Goal: Task Accomplishment & Management: Complete application form

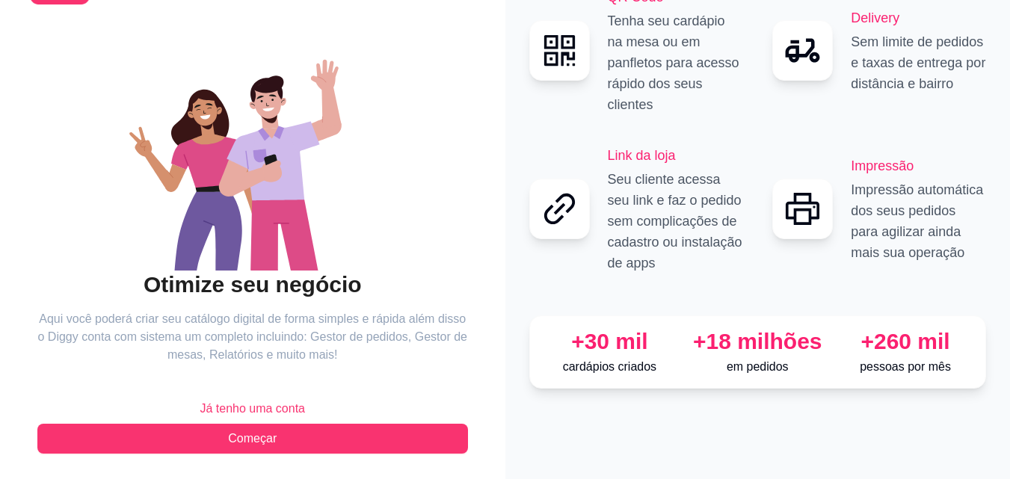
scroll to position [90, 0]
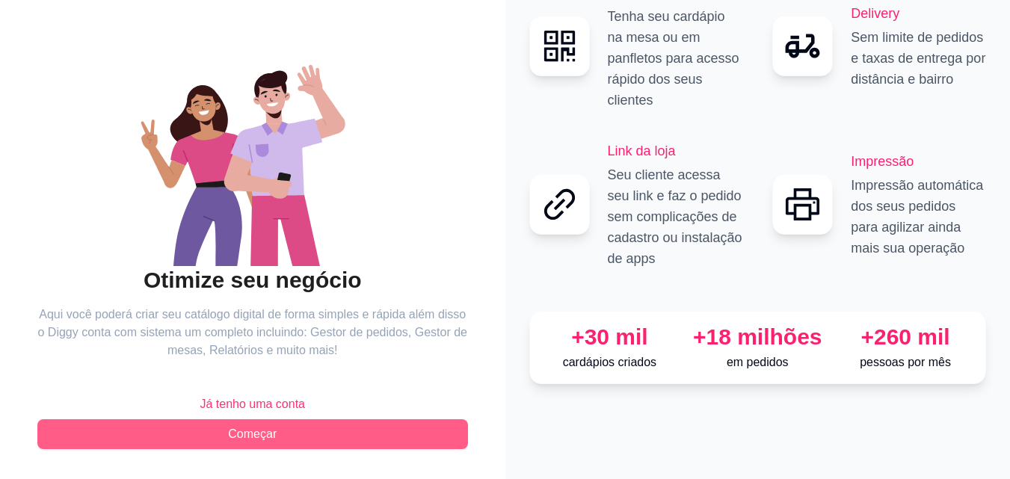
click at [271, 436] on span "Começar" at bounding box center [252, 434] width 49 height 18
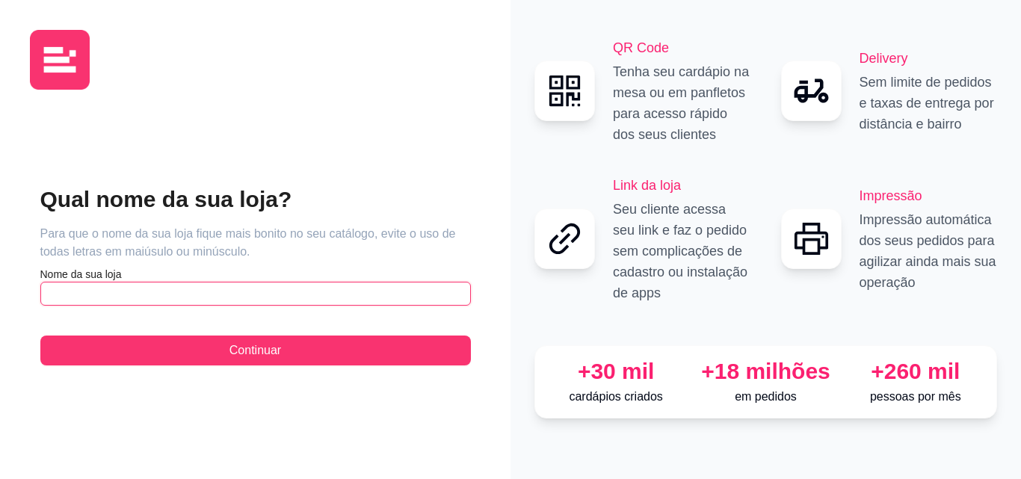
click at [214, 297] on input "text" at bounding box center [255, 294] width 430 height 24
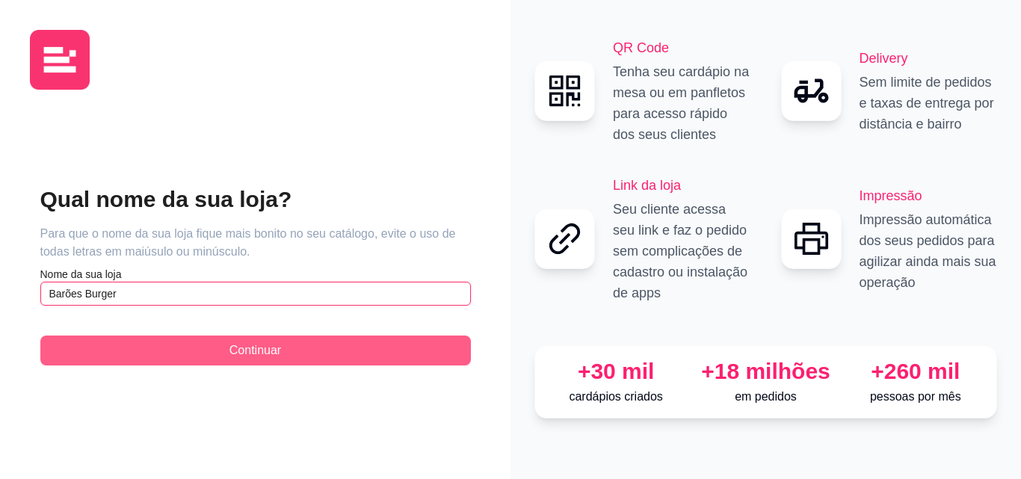
type input "Barões Burger"
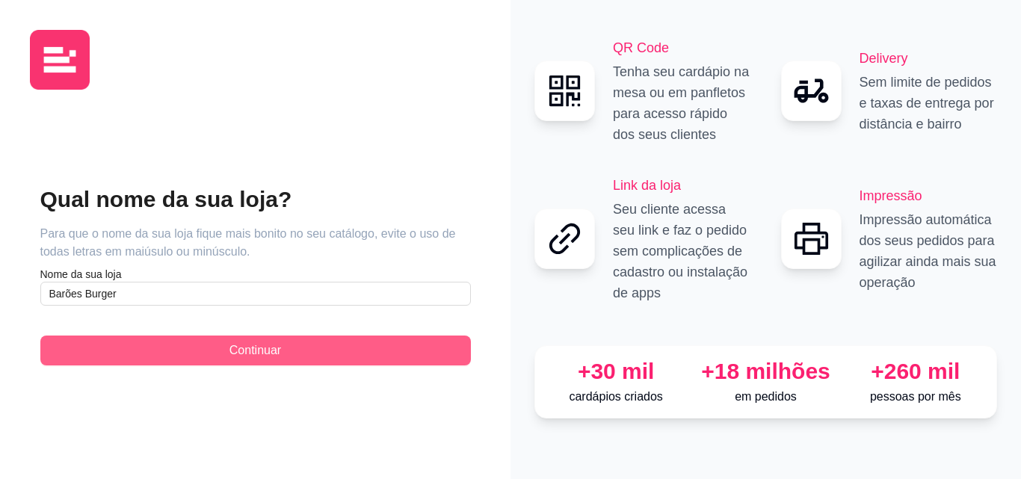
click at [255, 341] on span "Continuar" at bounding box center [255, 350] width 52 height 18
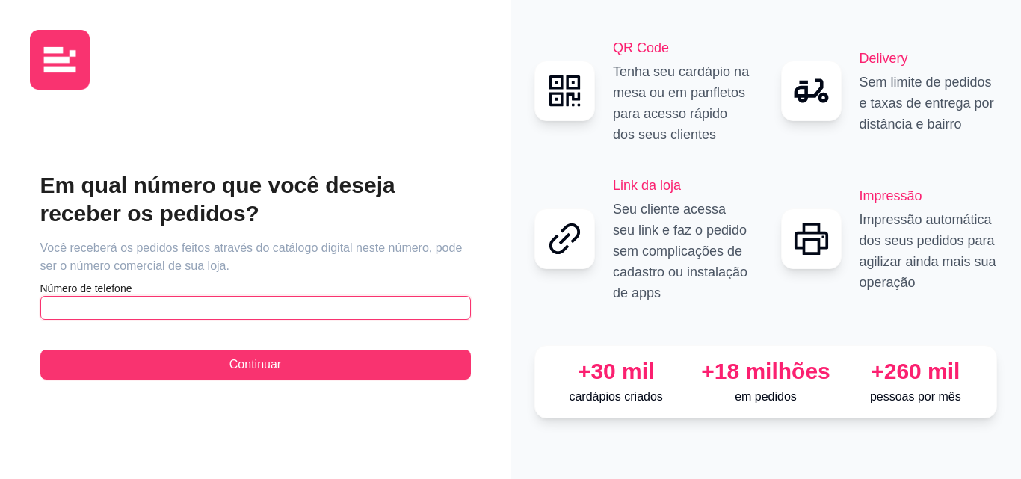
click at [201, 300] on input "text" at bounding box center [255, 308] width 430 height 24
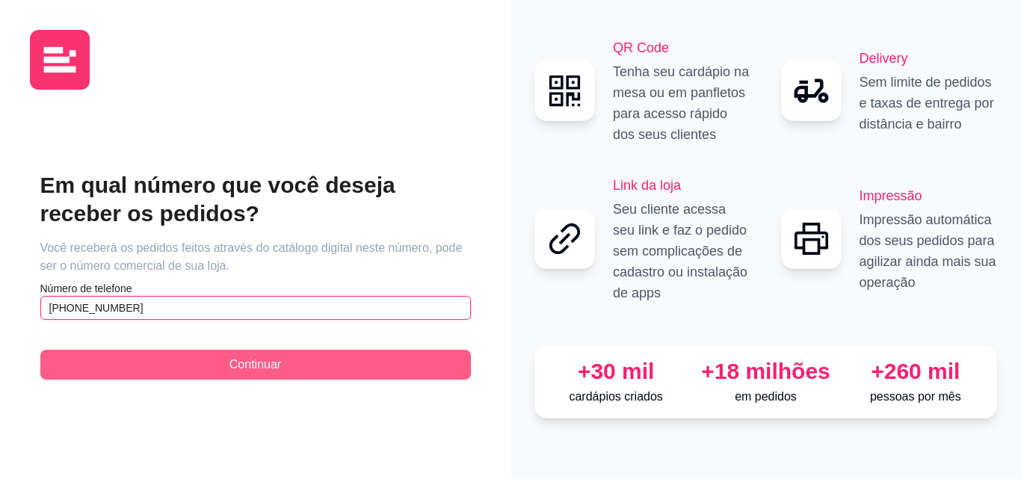
type input "[PHONE_NUMBER]"
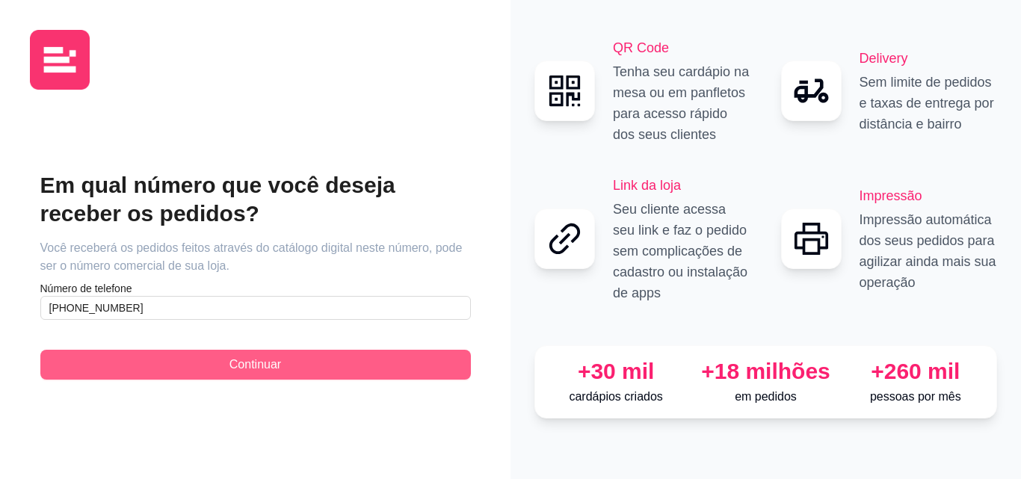
click at [254, 363] on span "Continuar" at bounding box center [255, 365] width 52 height 18
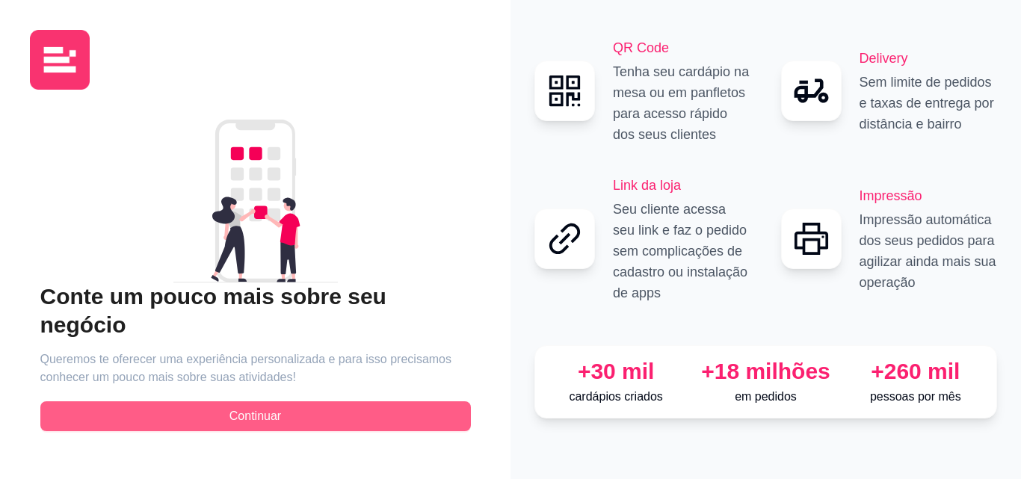
click at [262, 412] on button "Continuar" at bounding box center [255, 416] width 430 height 30
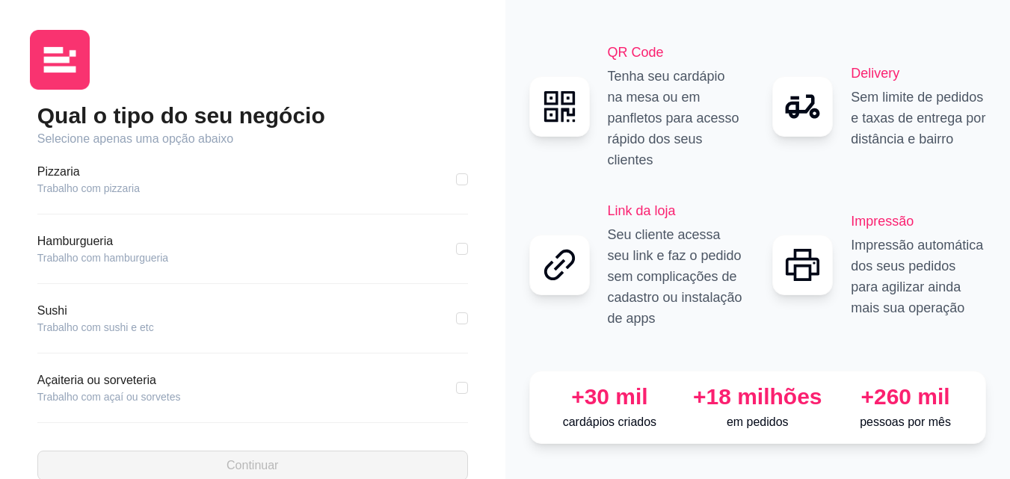
click at [194, 254] on div "Hamburgueria Trabalho com hamburgueria" at bounding box center [252, 248] width 430 height 33
click at [456, 253] on input "checkbox" at bounding box center [462, 249] width 12 height 12
checkbox input "true"
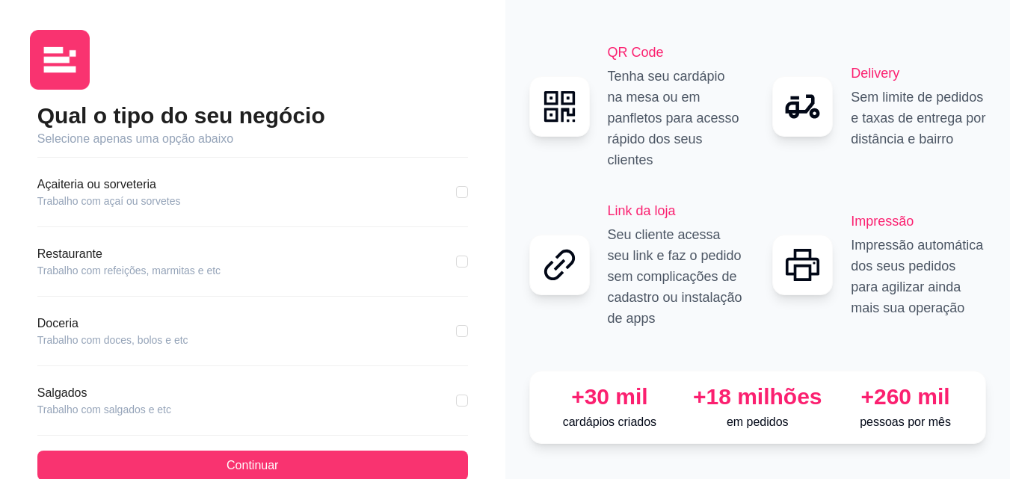
scroll to position [200, 0]
click at [456, 328] on input "checkbox" at bounding box center [462, 327] width 12 height 12
checkbox input "true"
checkbox input "false"
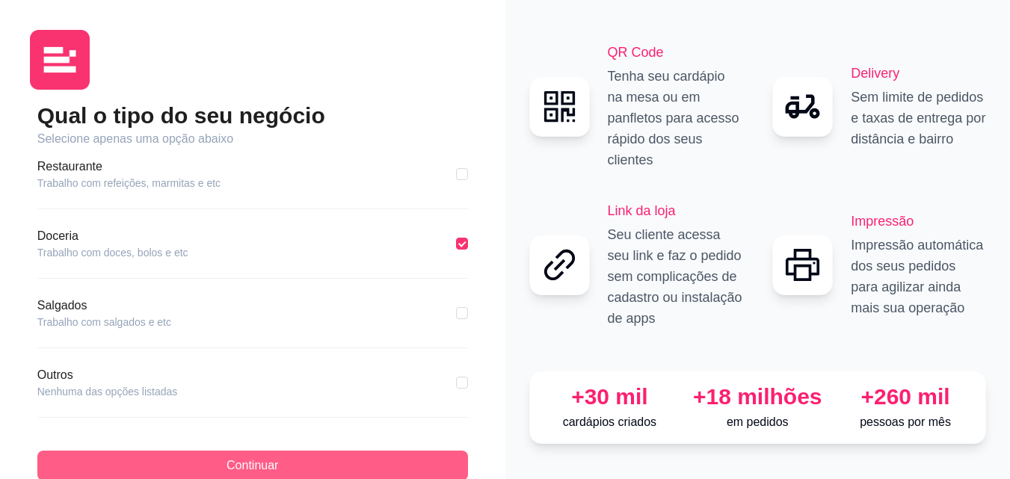
click at [273, 463] on span "Continuar" at bounding box center [252, 466] width 52 height 18
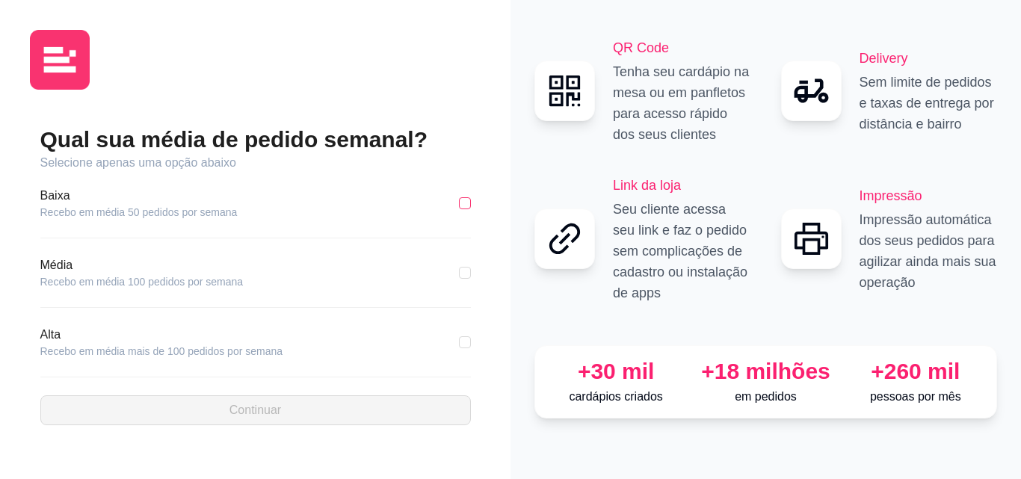
click at [467, 199] on input "checkbox" at bounding box center [465, 203] width 12 height 12
checkbox input "true"
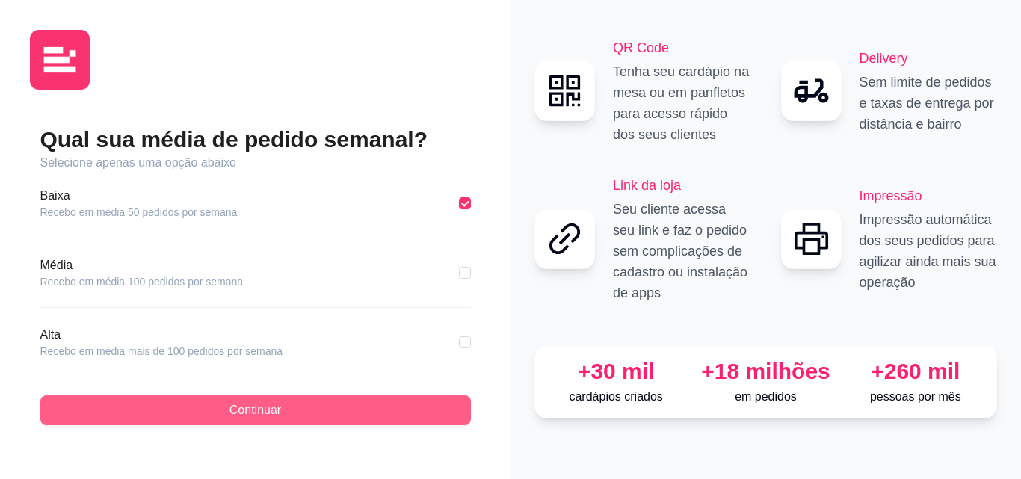
click at [239, 407] on span "Continuar" at bounding box center [255, 410] width 52 height 18
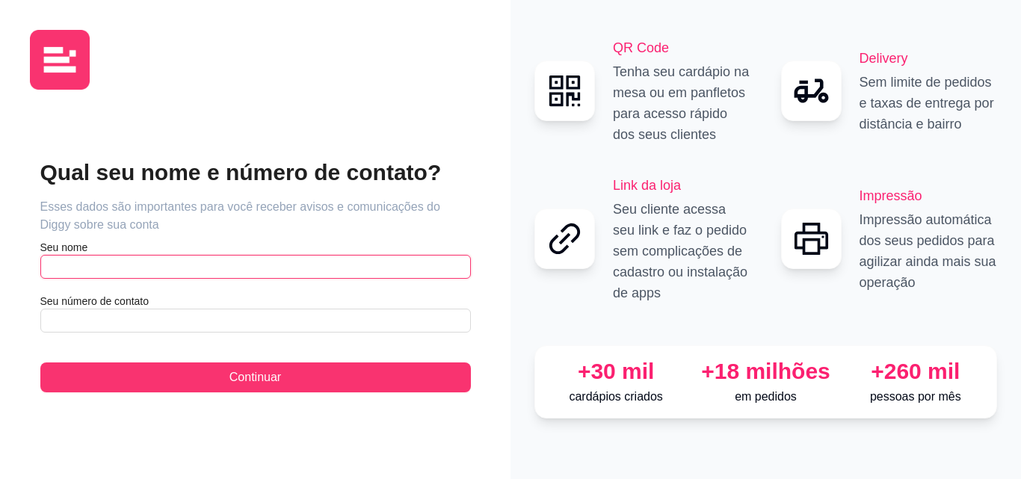
click at [187, 270] on input "text" at bounding box center [255, 267] width 430 height 24
type input "[PERSON_NAME]"
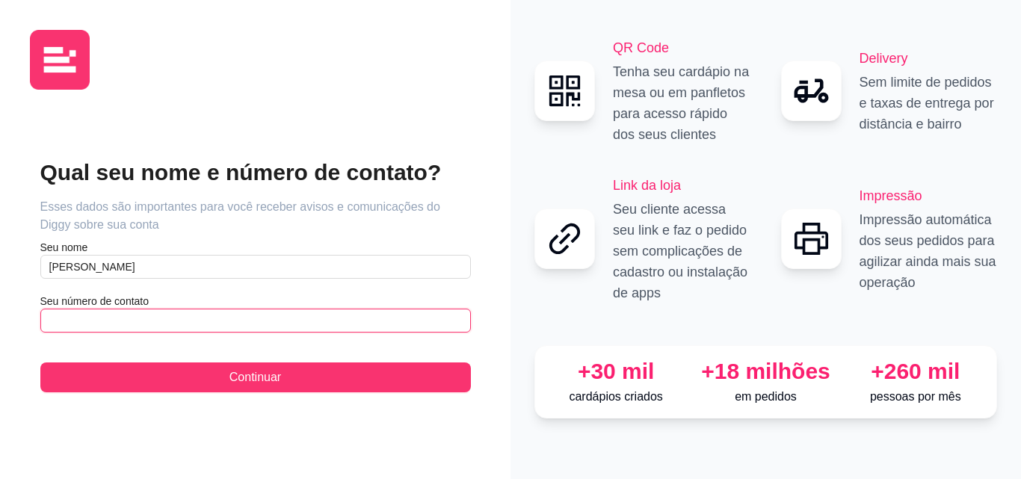
click at [159, 321] on input "text" at bounding box center [255, 321] width 430 height 24
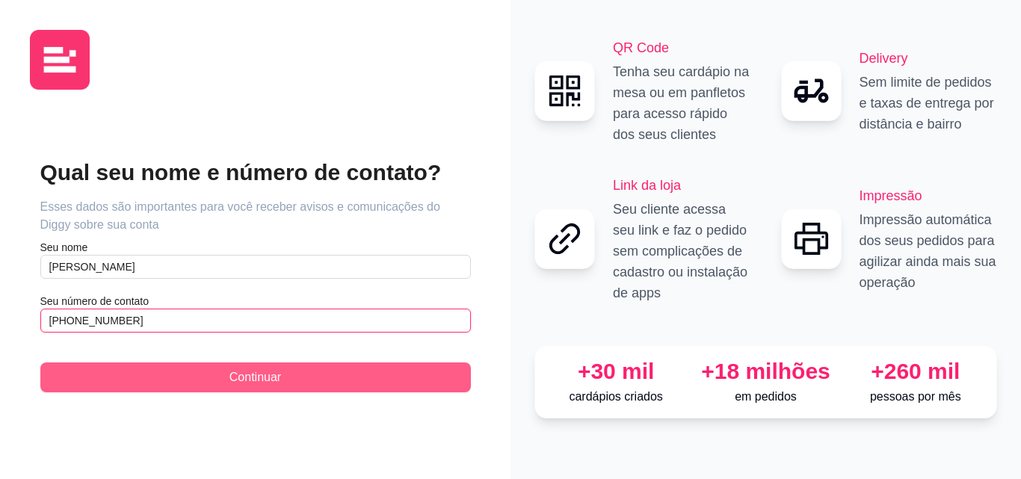
type input "[PHONE_NUMBER]"
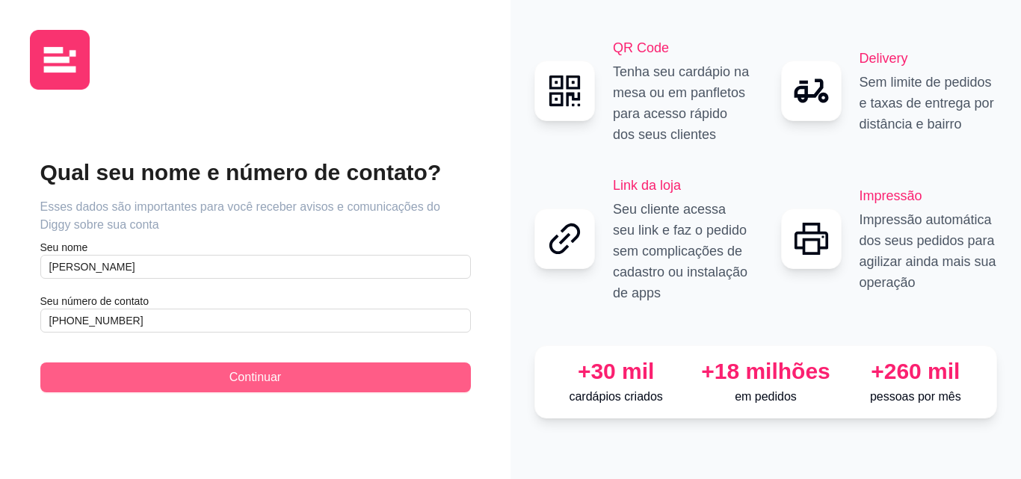
click at [235, 378] on span "Continuar" at bounding box center [255, 377] width 52 height 18
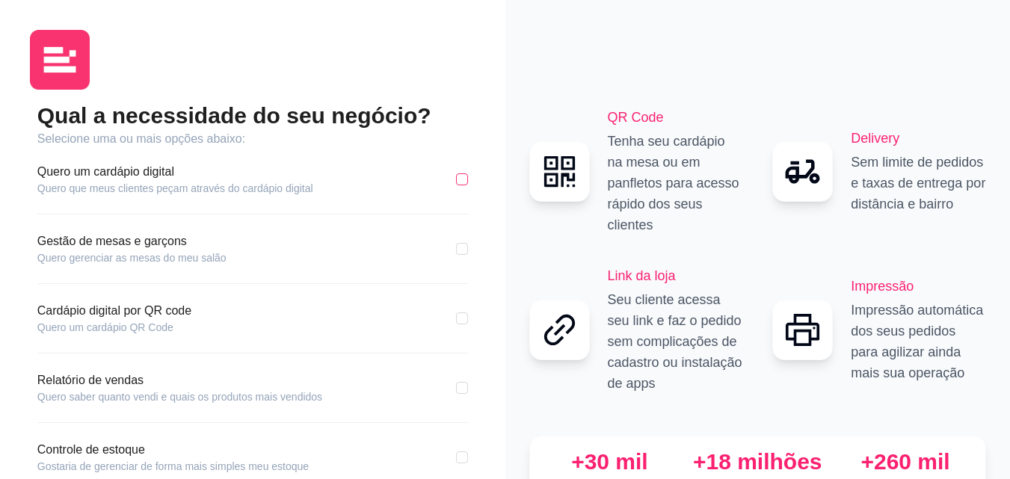
click at [461, 179] on input "checkbox" at bounding box center [462, 179] width 12 height 12
checkbox input "true"
click at [460, 252] on input "checkbox" at bounding box center [462, 249] width 12 height 12
checkbox input "true"
click at [463, 318] on input "checkbox" at bounding box center [462, 318] width 12 height 12
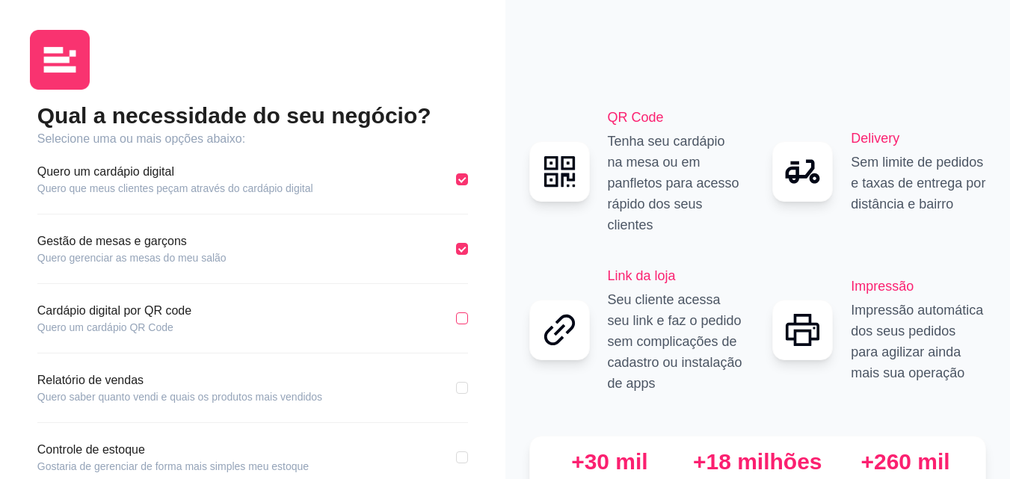
checkbox input "true"
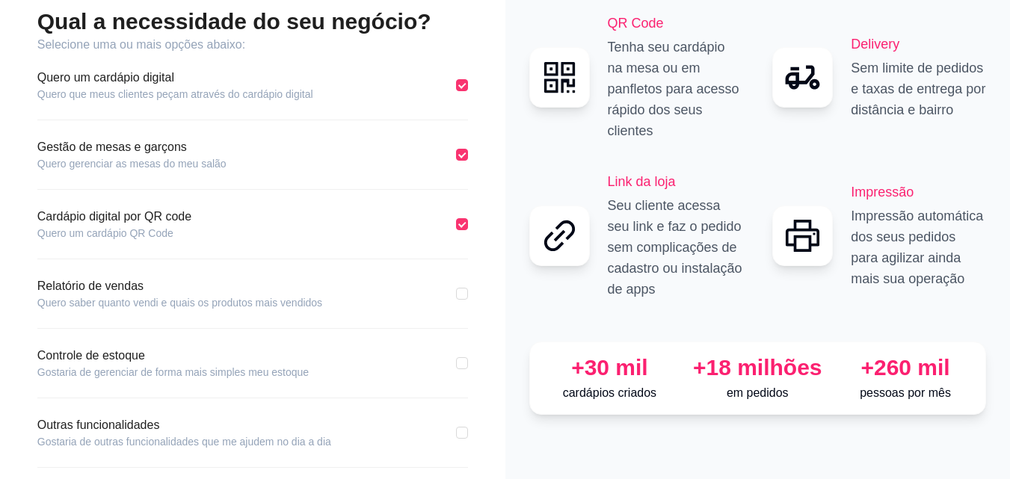
scroll to position [93, 0]
click at [465, 297] on input "checkbox" at bounding box center [462, 294] width 12 height 12
checkbox input "true"
click at [460, 365] on input "checkbox" at bounding box center [462, 364] width 12 height 12
checkbox input "true"
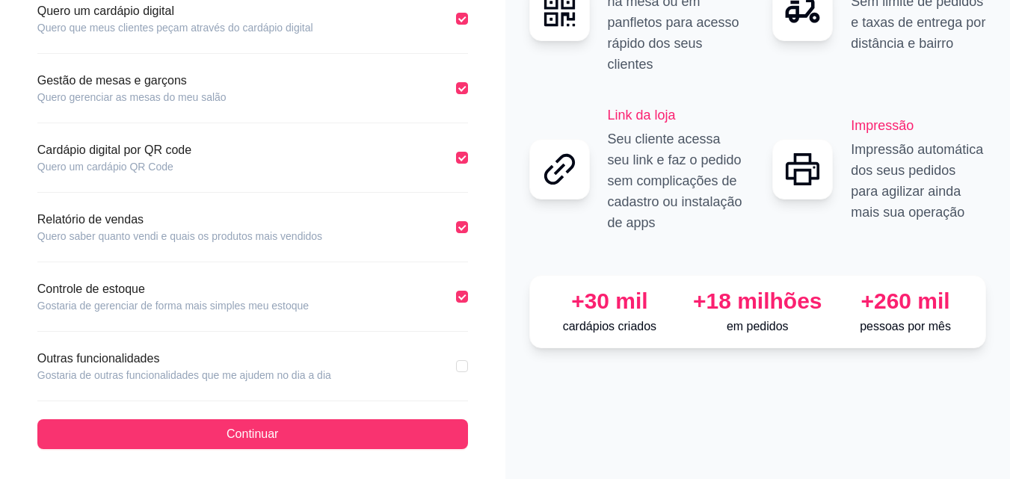
scroll to position [160, 0]
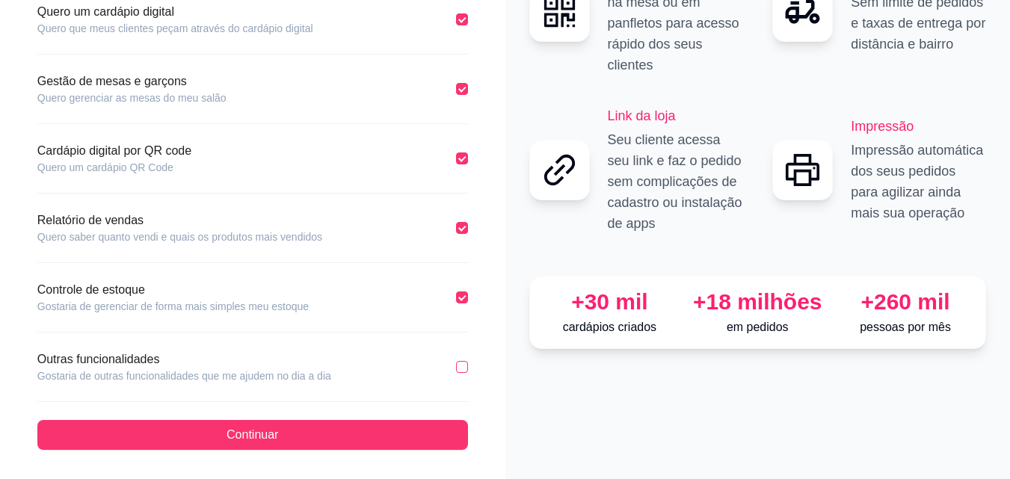
click at [464, 367] on input "checkbox" at bounding box center [462, 367] width 12 height 12
checkbox input "true"
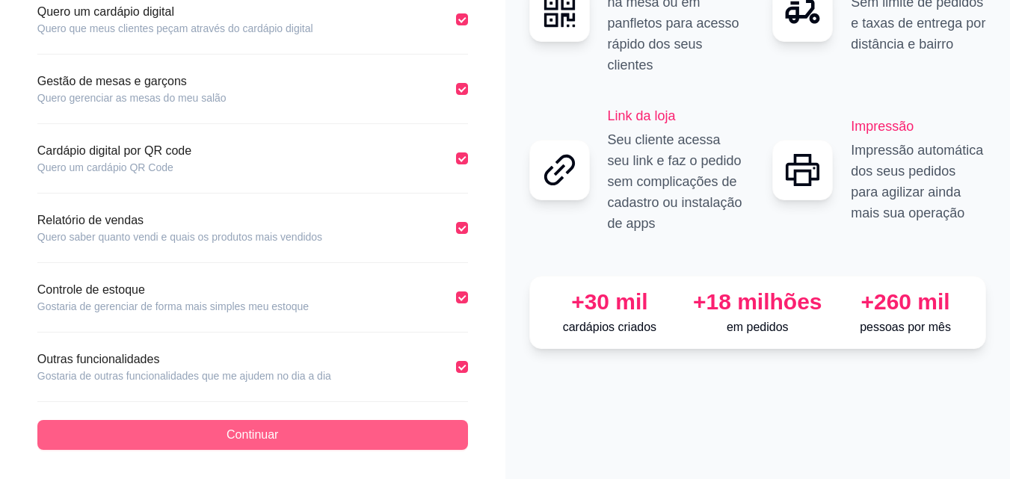
click at [268, 433] on span "Continuar" at bounding box center [252, 435] width 52 height 18
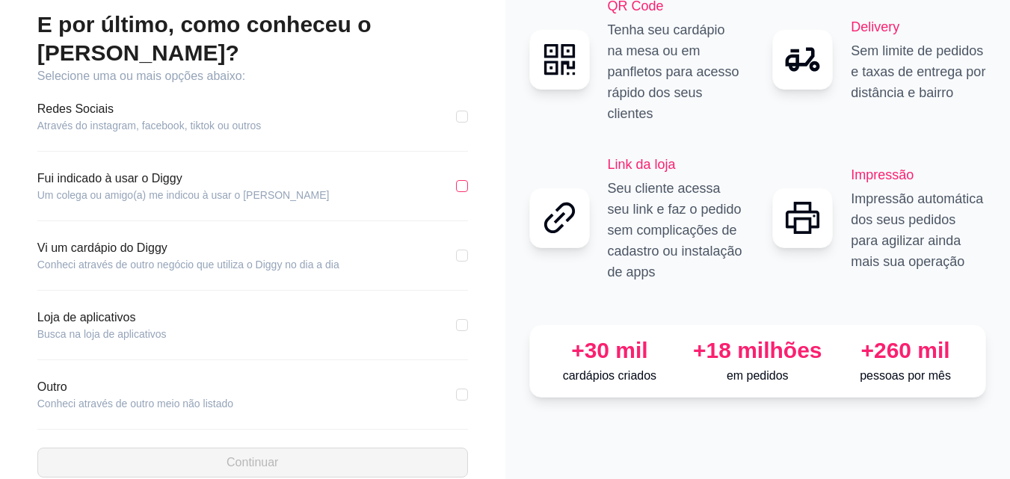
click at [459, 180] on input "checkbox" at bounding box center [462, 186] width 12 height 12
checkbox input "true"
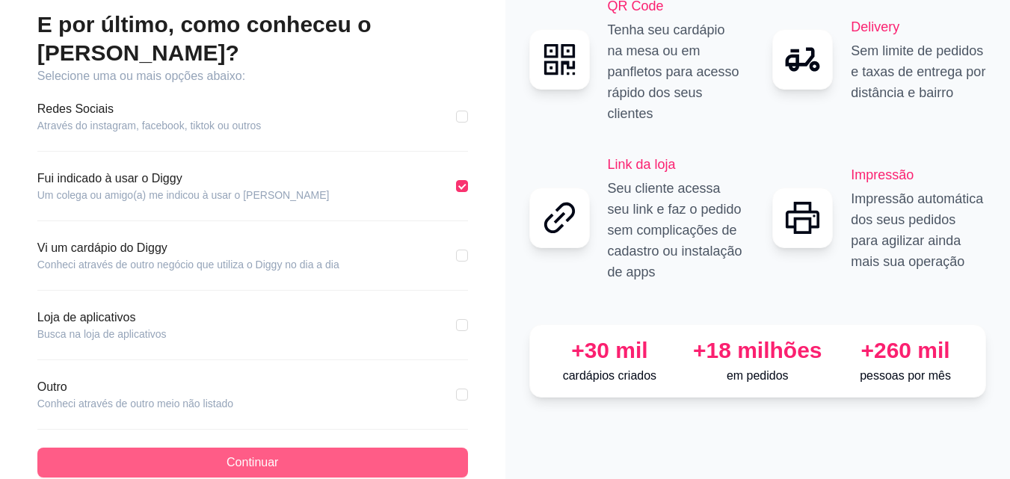
click at [238, 454] on span "Continuar" at bounding box center [252, 463] width 52 height 18
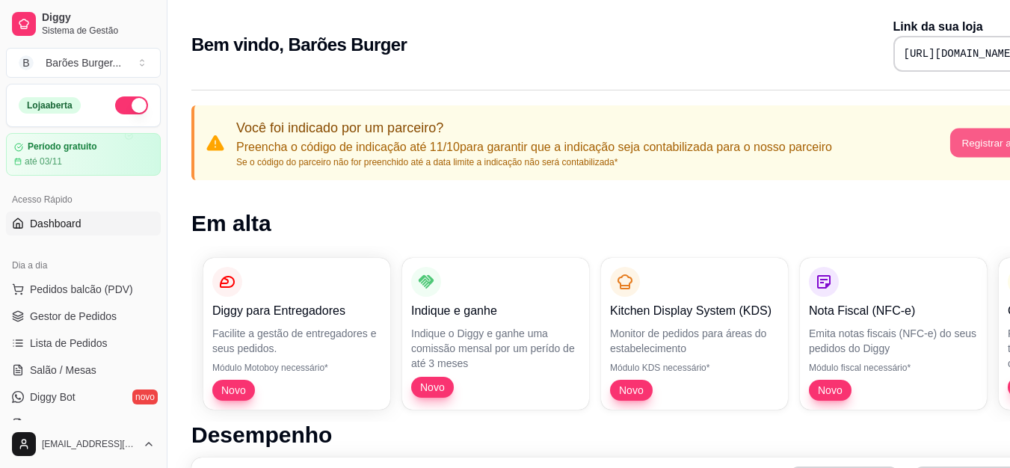
click at [968, 137] on button "Registrar agora" at bounding box center [996, 143] width 93 height 29
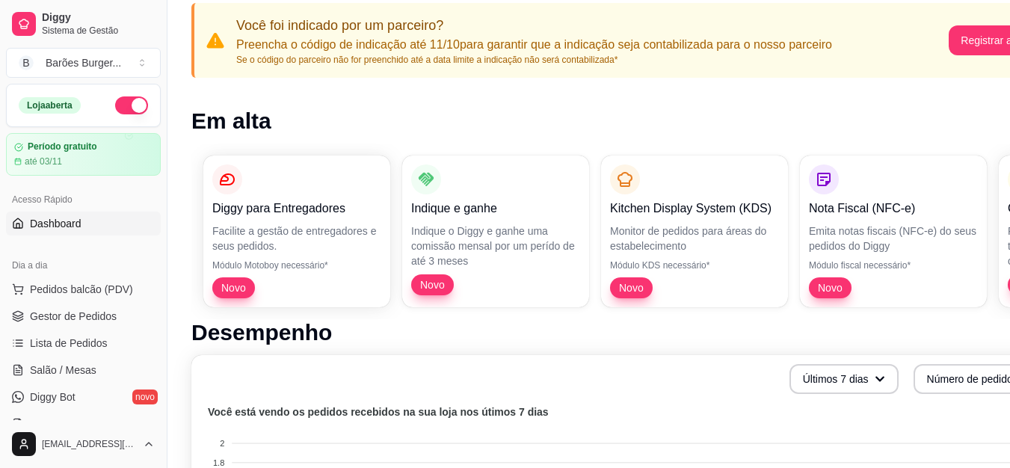
scroll to position [103, 0]
click at [122, 291] on span "Pedidos balcão (PDV)" at bounding box center [81, 289] width 103 height 15
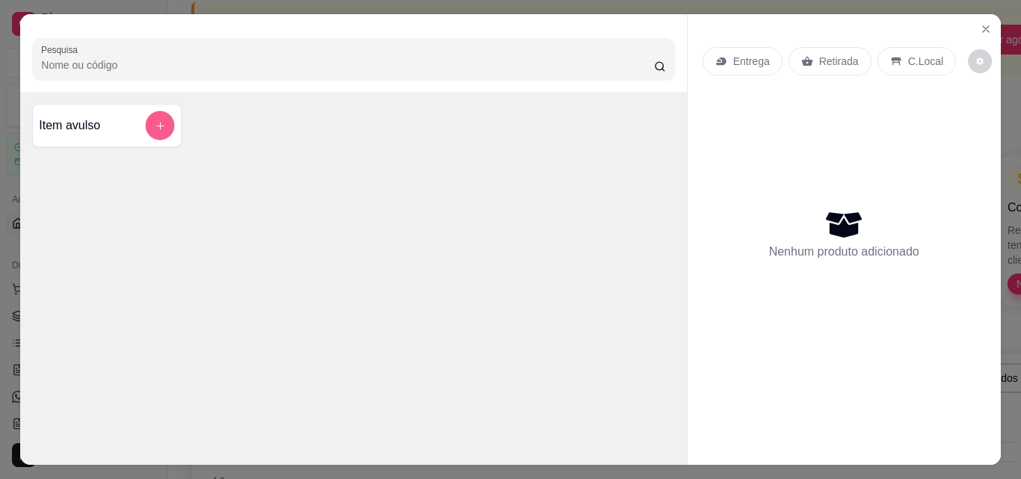
click at [155, 126] on icon "add-separate-item" at bounding box center [160, 125] width 11 height 11
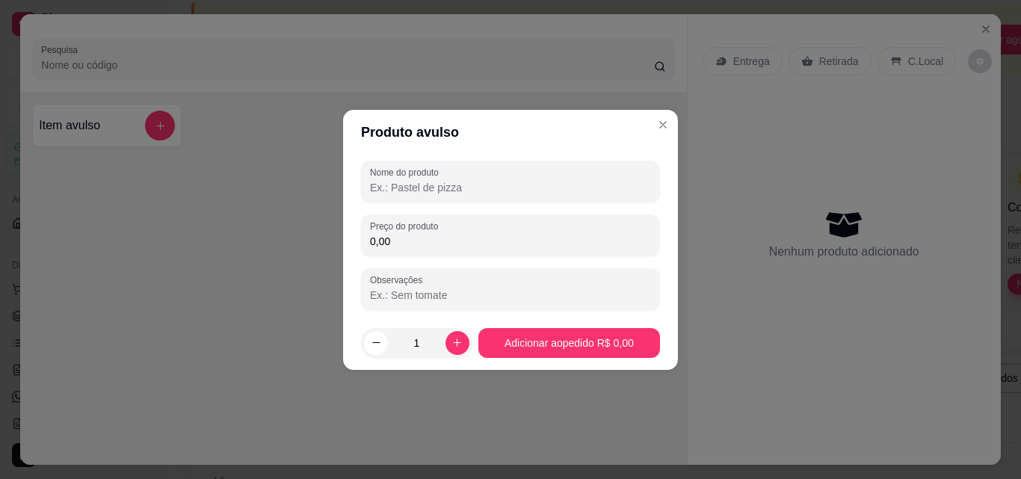
click at [427, 185] on input "Nome do produto" at bounding box center [510, 187] width 281 height 15
click at [392, 241] on input "0,00" at bounding box center [510, 241] width 281 height 15
click at [445, 190] on input "Burger Simpes" at bounding box center [510, 187] width 281 height 15
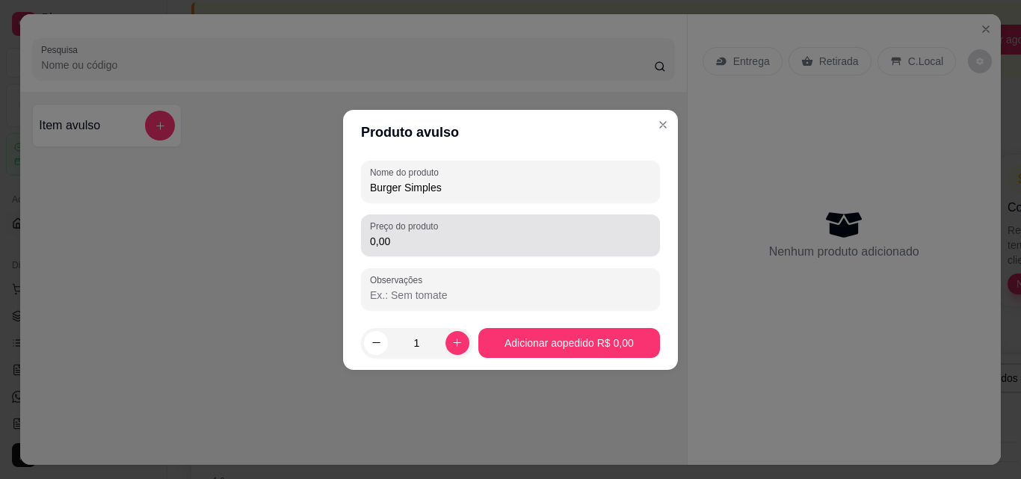
type input "Burger Simples"
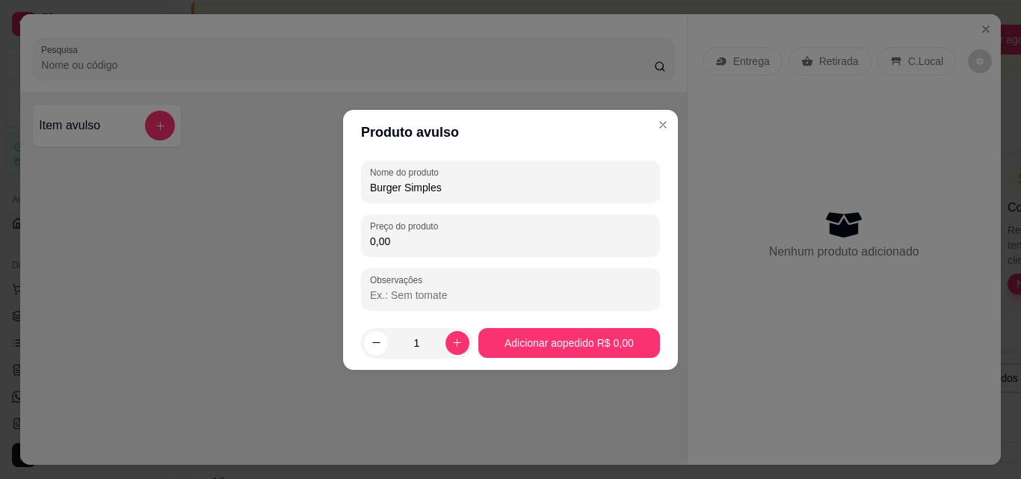
click at [379, 247] on input "0,00" at bounding box center [510, 241] width 281 height 15
click at [390, 246] on input "0,00" at bounding box center [510, 241] width 281 height 15
type input "9,99"
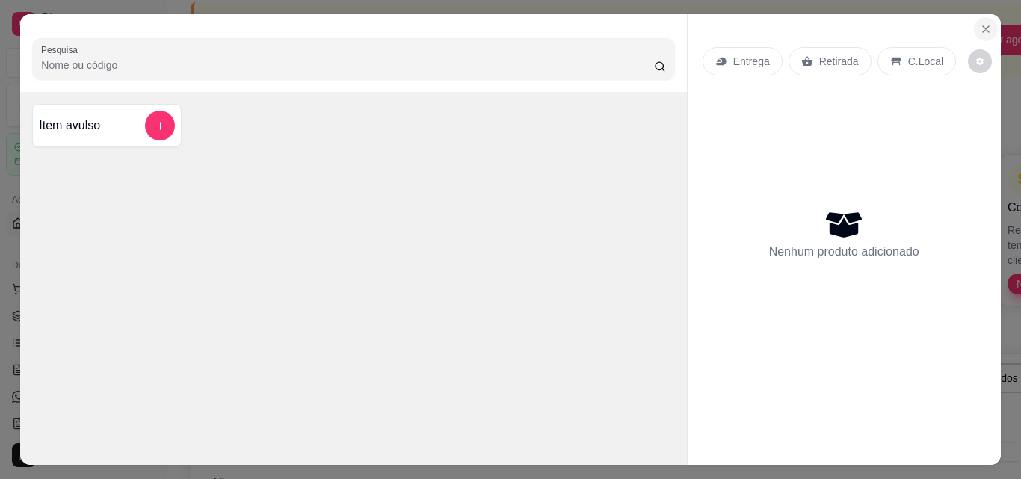
click at [984, 28] on icon "Close" at bounding box center [986, 29] width 12 height 12
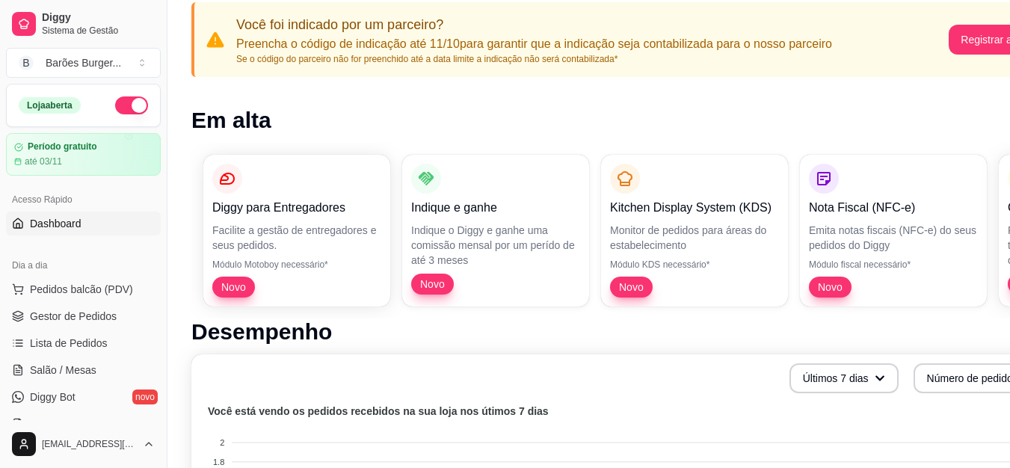
click at [120, 108] on button "button" at bounding box center [131, 105] width 33 height 18
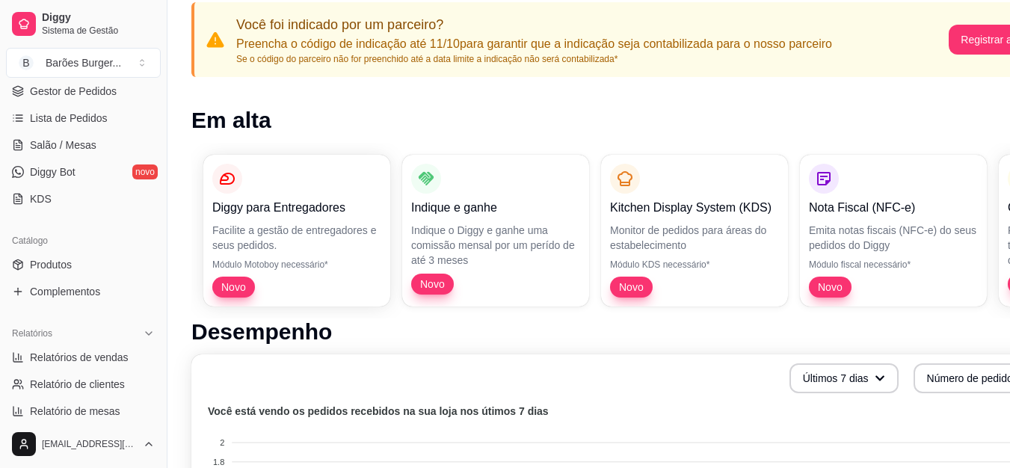
scroll to position [226, 0]
click at [49, 265] on span "Produtos" at bounding box center [51, 263] width 42 height 15
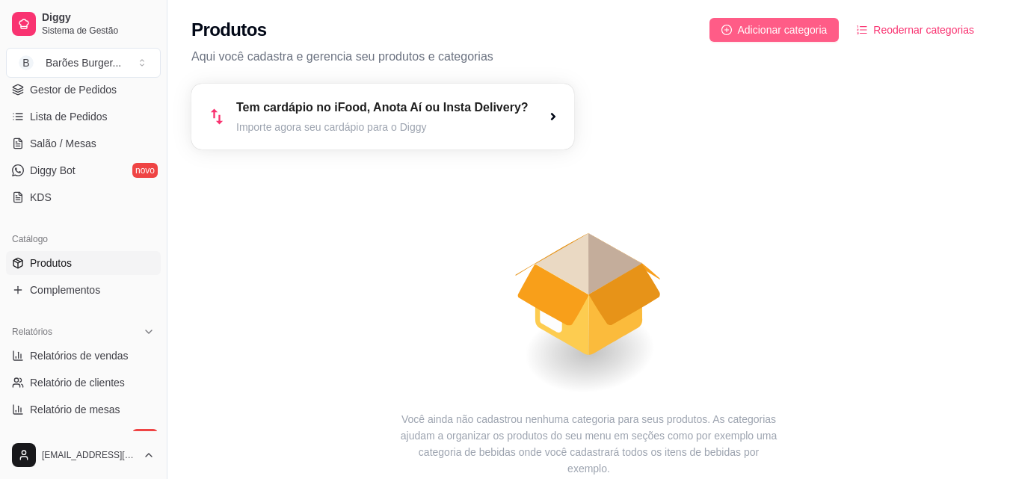
click at [760, 34] on span "Adicionar categoria" at bounding box center [783, 30] width 90 height 16
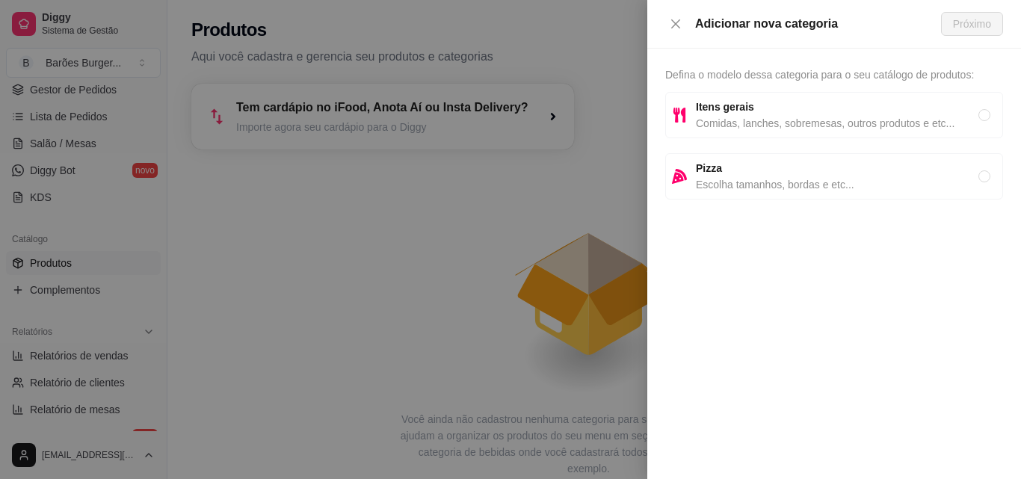
click at [750, 116] on span "Comidas, lanches, sobremesas, outros produtos e etc..." at bounding box center [837, 123] width 282 height 16
radio input "true"
click at [965, 14] on button "Próximo" at bounding box center [972, 24] width 62 height 24
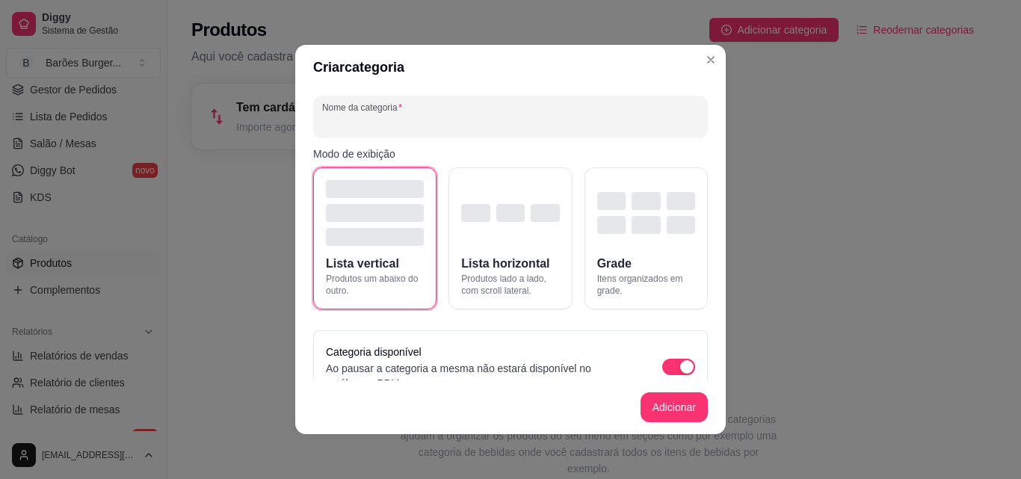
click at [375, 119] on input "Nome da categoria" at bounding box center [510, 122] width 377 height 15
type input "Burger"
click at [510, 208] on div "button" at bounding box center [510, 213] width 28 height 18
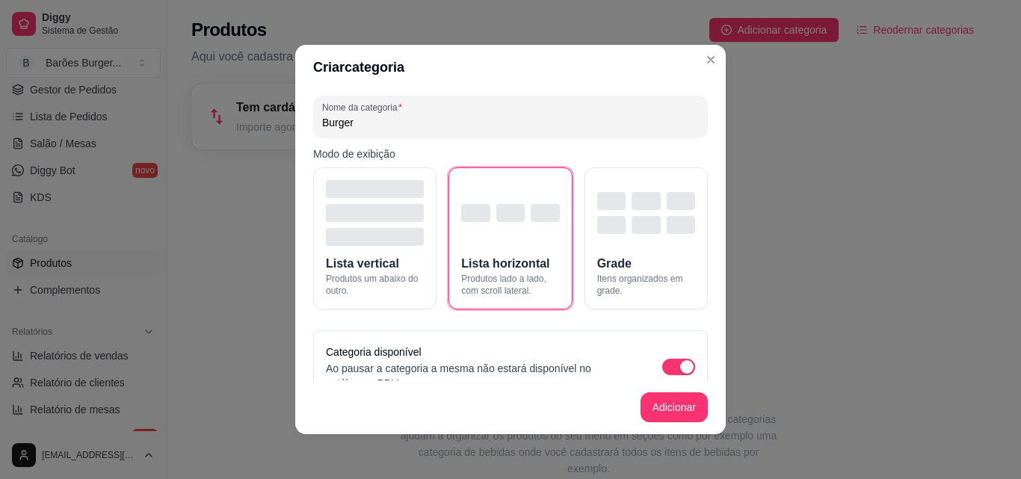
scroll to position [29, 0]
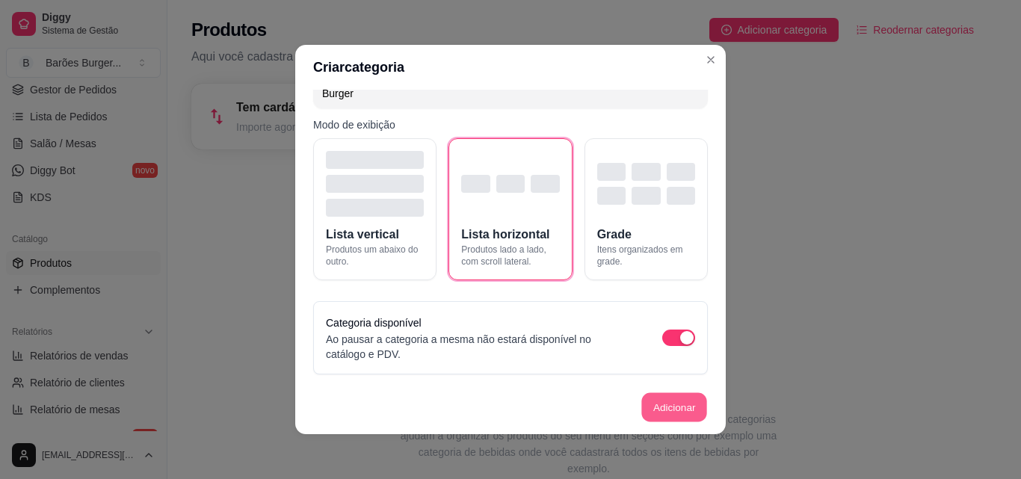
click at [658, 401] on button "Adicionar" at bounding box center [674, 407] width 66 height 29
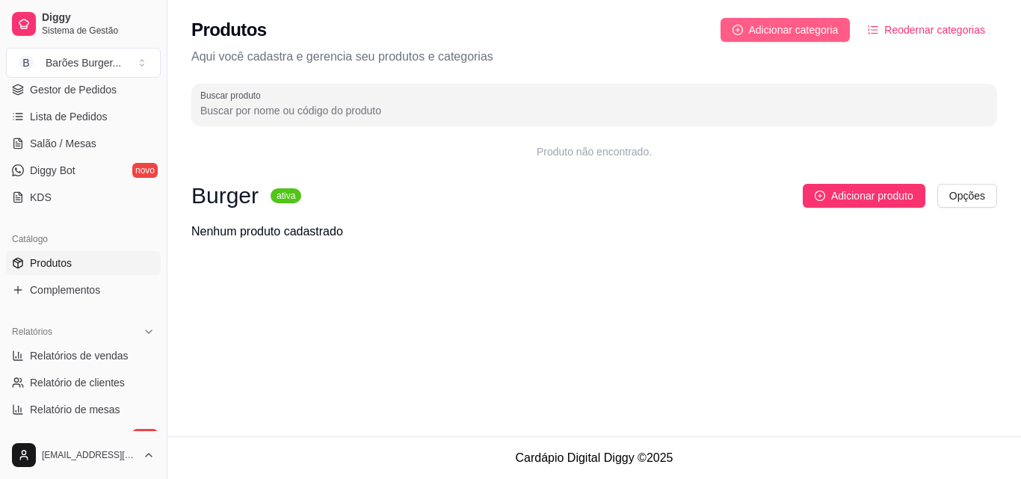
click at [770, 31] on span "Adicionar categoria" at bounding box center [794, 30] width 90 height 16
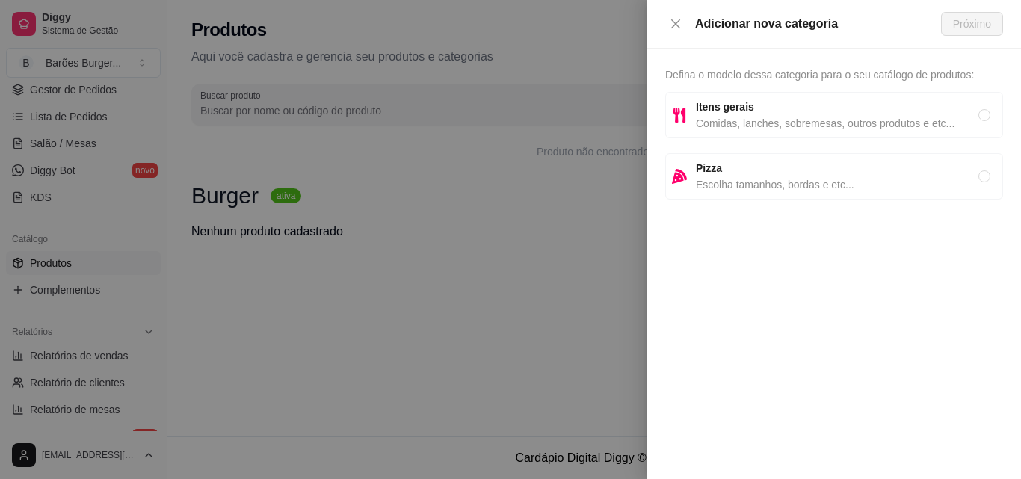
click at [715, 114] on span "Itens gerais" at bounding box center [837, 107] width 282 height 16
radio input "true"
click at [968, 27] on span "Próximo" at bounding box center [972, 24] width 38 height 16
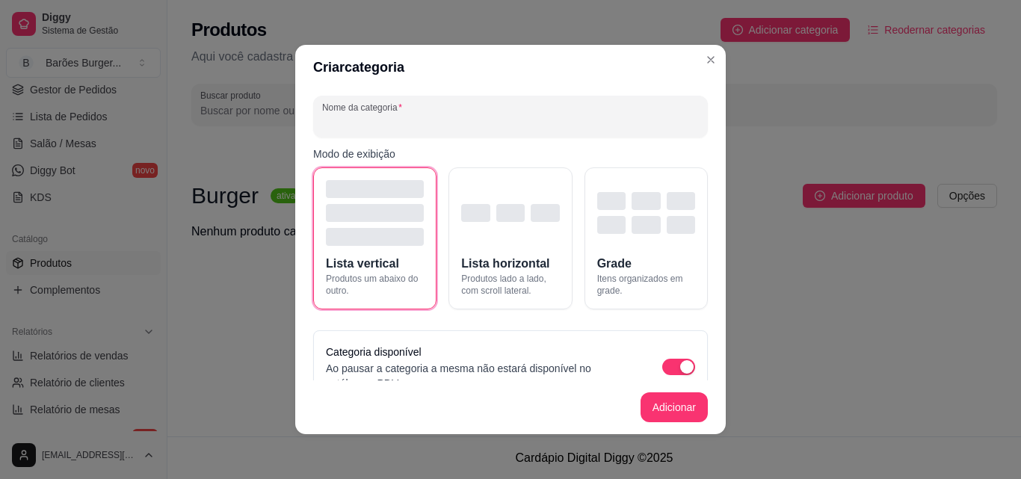
click at [569, 128] on input "Nome da categoria" at bounding box center [510, 122] width 377 height 15
type input "Doces"
click at [502, 214] on div "button" at bounding box center [510, 213] width 28 height 18
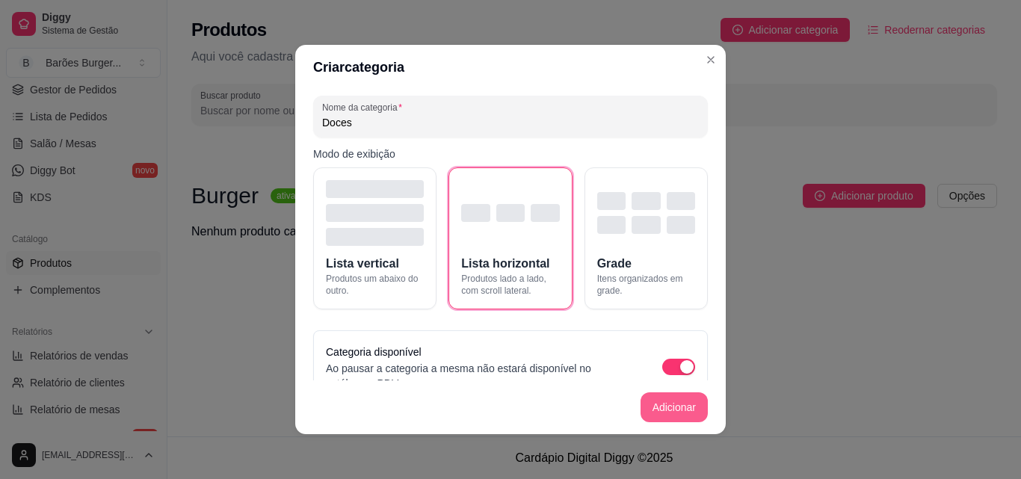
click at [646, 402] on button "Adicionar" at bounding box center [673, 407] width 67 height 30
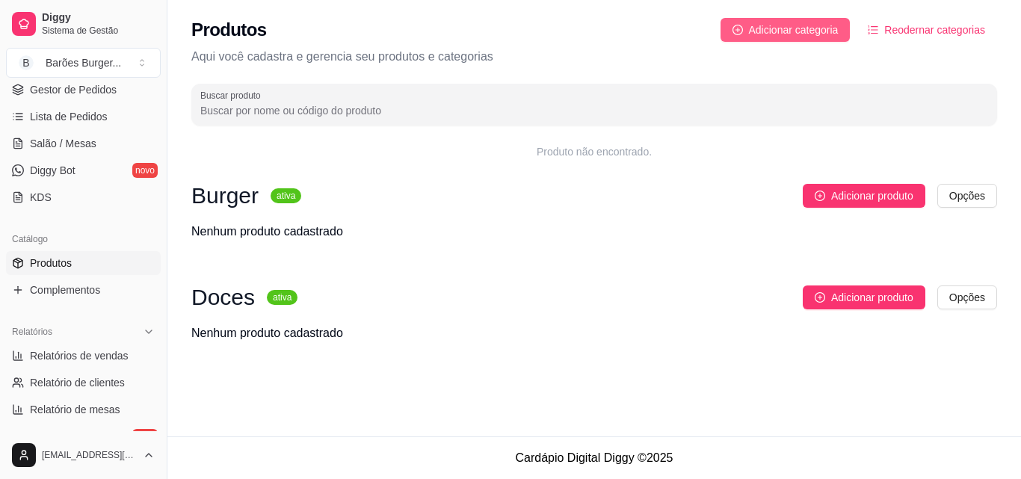
click at [808, 34] on span "Adicionar categoria" at bounding box center [794, 30] width 90 height 16
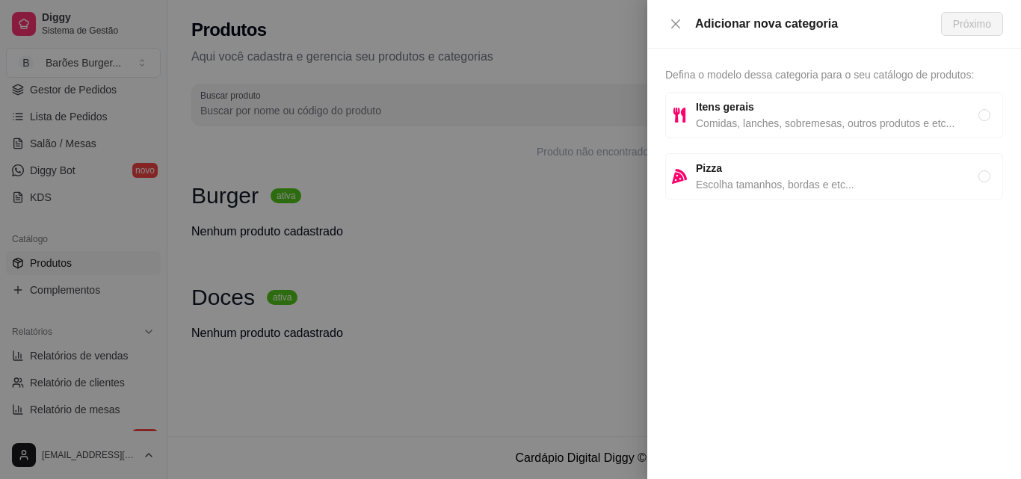
click at [746, 120] on span "Comidas, lanches, sobremesas, outros produtos e etc..." at bounding box center [837, 123] width 282 height 16
radio input "true"
click at [955, 32] on button "Próximo" at bounding box center [972, 24] width 62 height 24
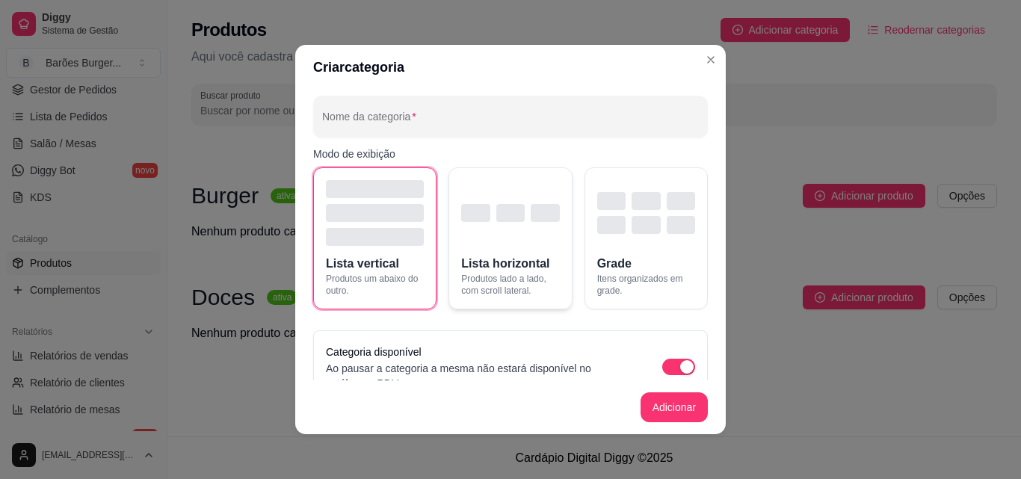
click at [483, 245] on div "button" at bounding box center [510, 213] width 98 height 66
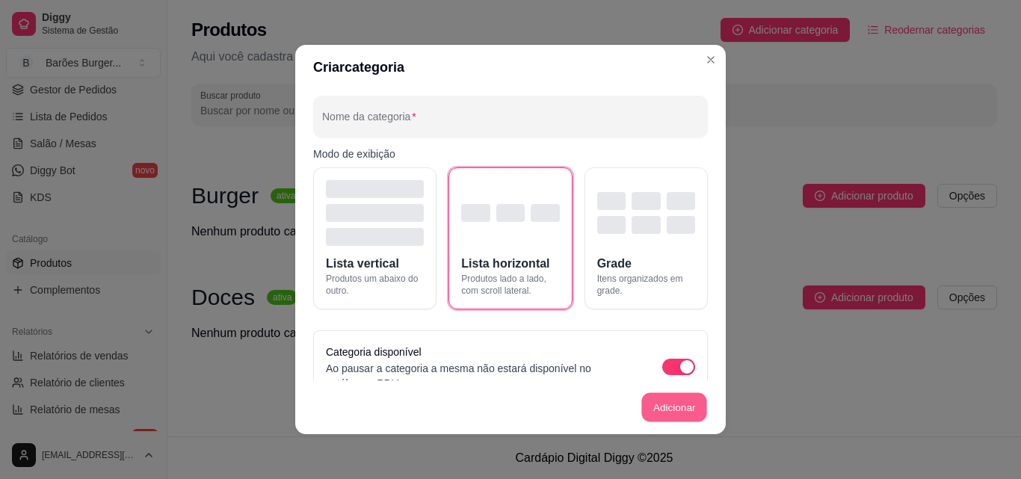
click at [641, 398] on button "Adicionar" at bounding box center [674, 407] width 66 height 29
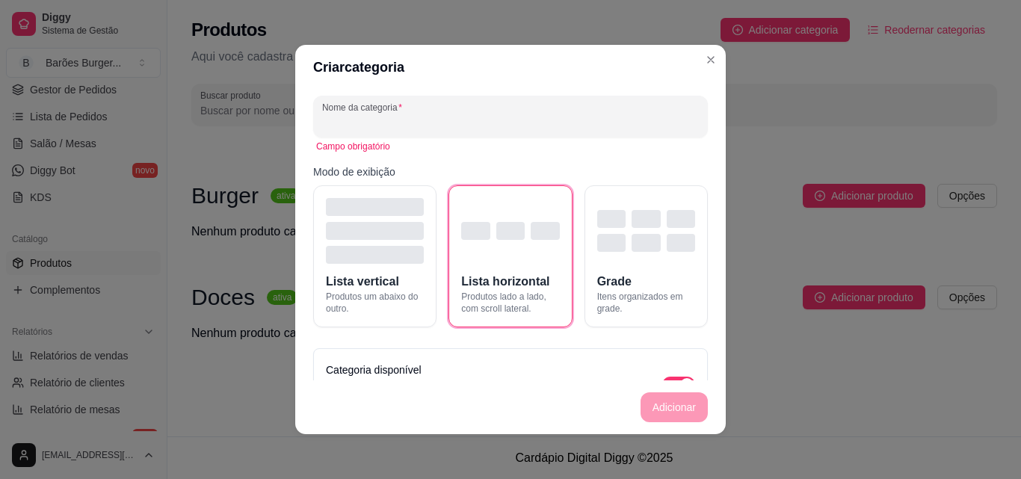
click at [378, 123] on input "Nome da categoria" at bounding box center [510, 122] width 377 height 15
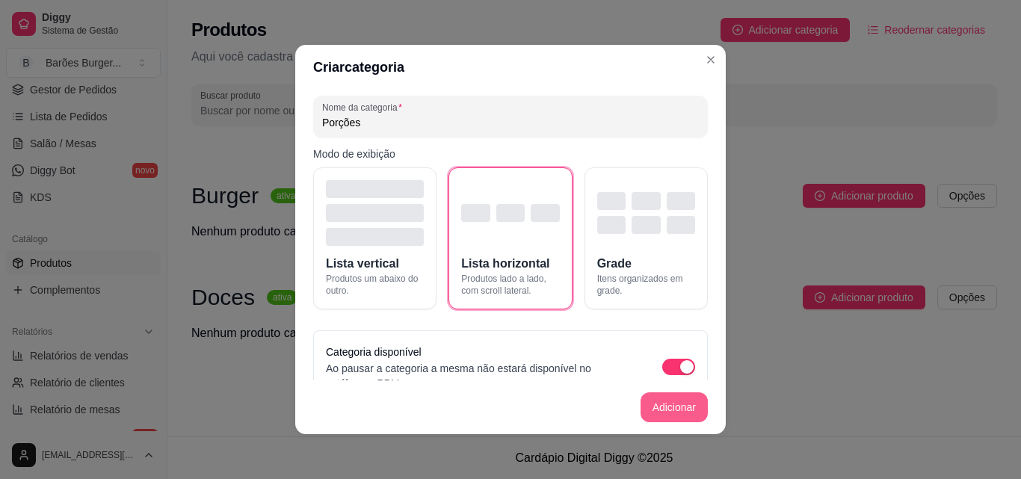
type input "Porções"
click at [673, 404] on button "Adicionar" at bounding box center [674, 407] width 66 height 29
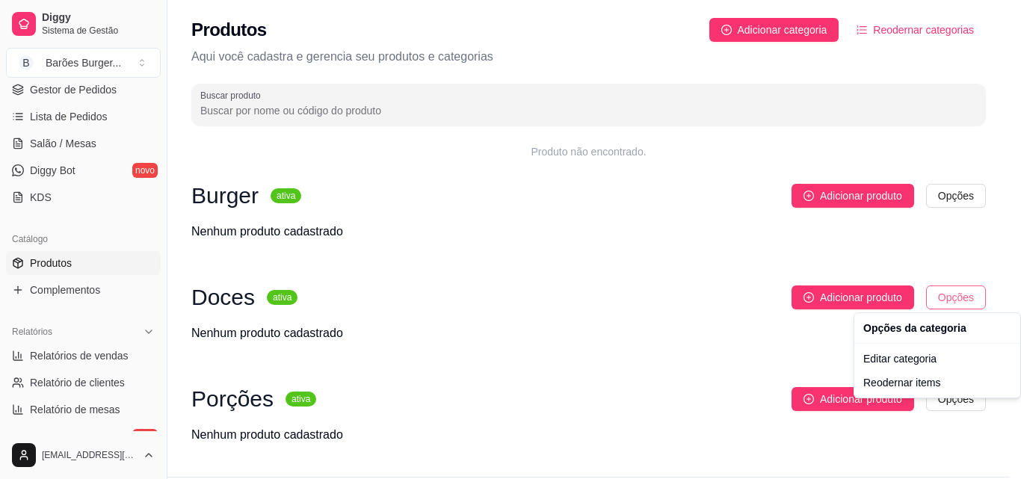
click at [959, 300] on html "Diggy Sistema de Gestão B Barões Burger ... Loja fechada Período gratuito até 0…" at bounding box center [510, 239] width 1021 height 479
click at [912, 355] on div "Editar categoria" at bounding box center [937, 359] width 160 height 24
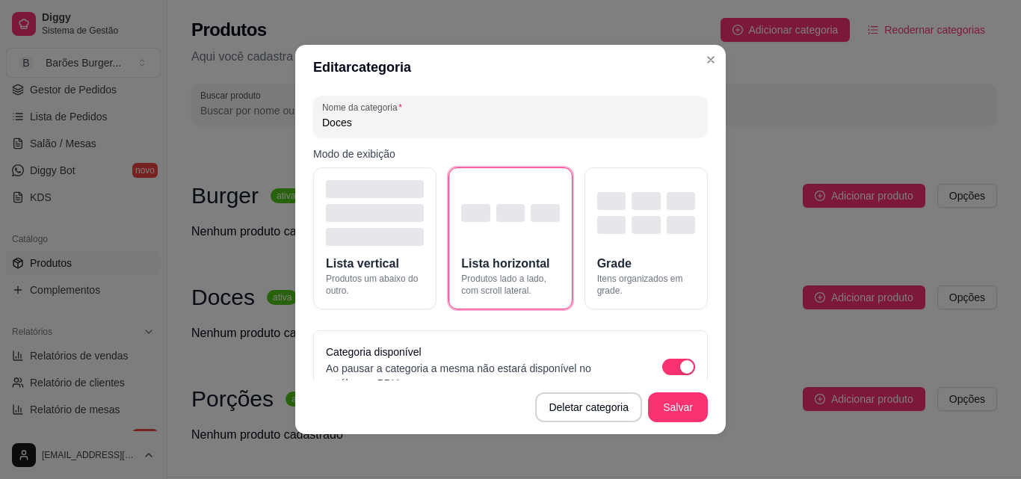
click at [352, 121] on input "Doces" at bounding box center [510, 122] width 377 height 15
type input "D"
type input "Sobremesas"
click at [670, 409] on button "Salvar" at bounding box center [678, 407] width 58 height 29
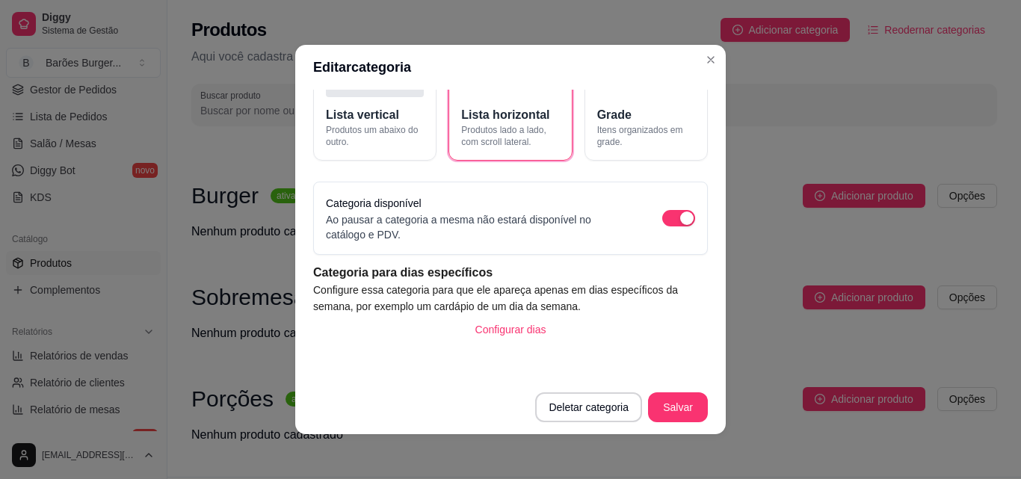
scroll to position [148, 0]
click at [668, 406] on button "Salvar" at bounding box center [678, 407] width 58 height 29
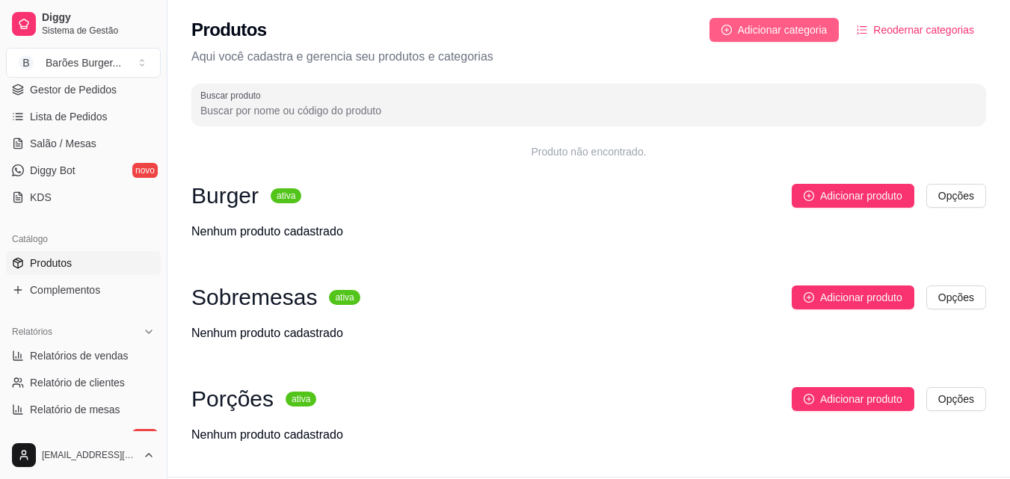
click at [741, 28] on span "Adicionar categoria" at bounding box center [783, 30] width 90 height 16
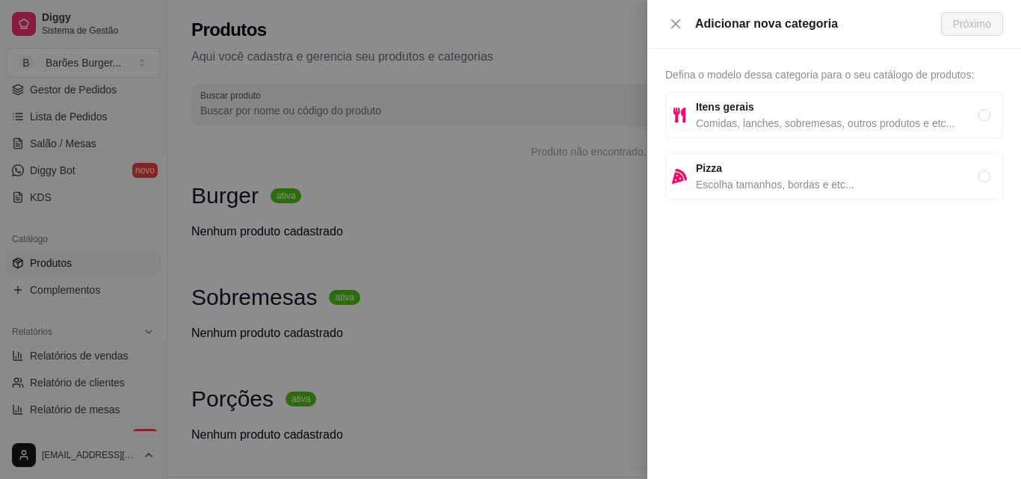
click at [726, 117] on span "Comidas, lanches, sobremesas, outros produtos e etc..." at bounding box center [837, 123] width 282 height 16
radio input "true"
click at [971, 26] on span "Próximo" at bounding box center [972, 24] width 38 height 16
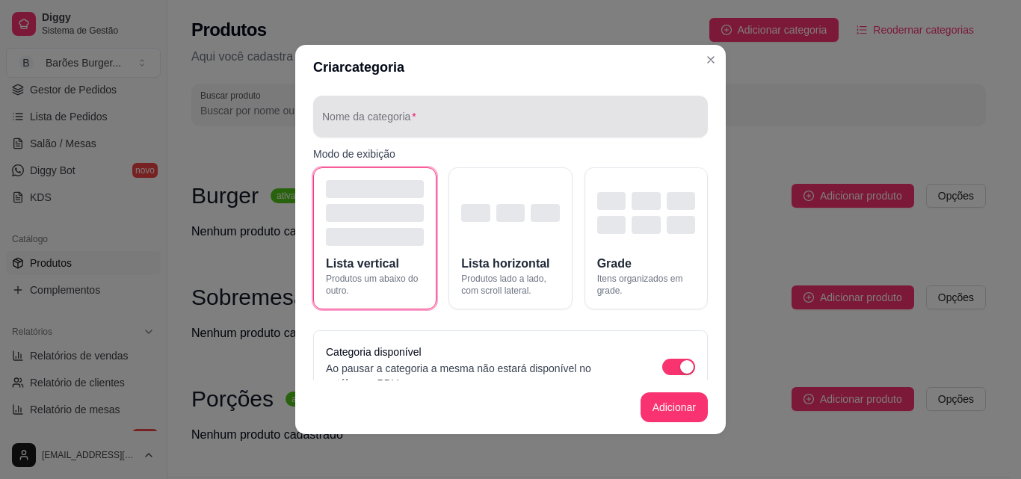
click at [515, 113] on div at bounding box center [510, 117] width 377 height 30
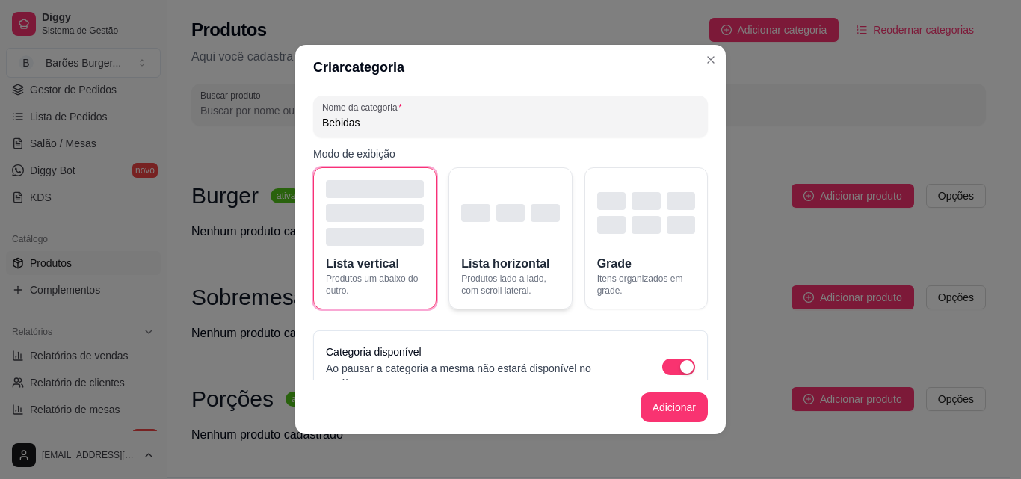
type input "Bebidas"
click at [496, 208] on div "button" at bounding box center [510, 213] width 28 height 18
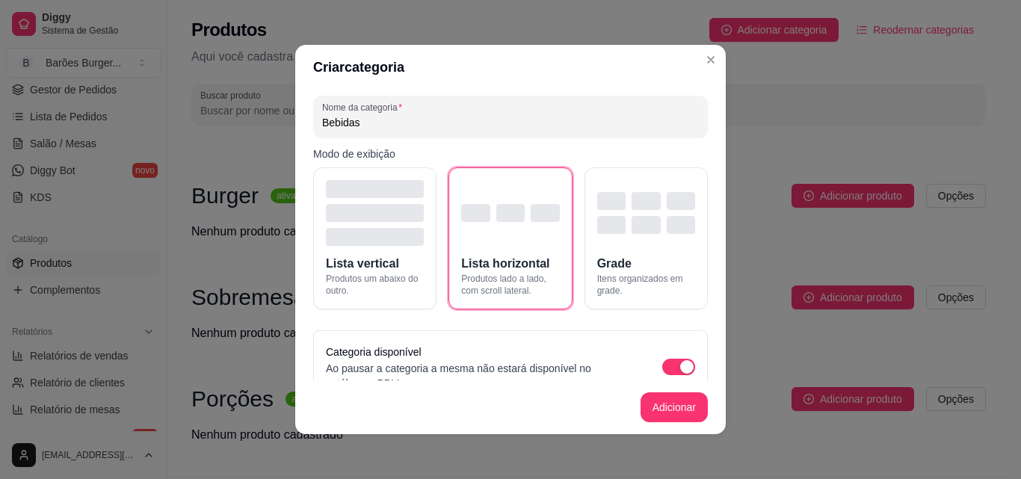
scroll to position [29, 0]
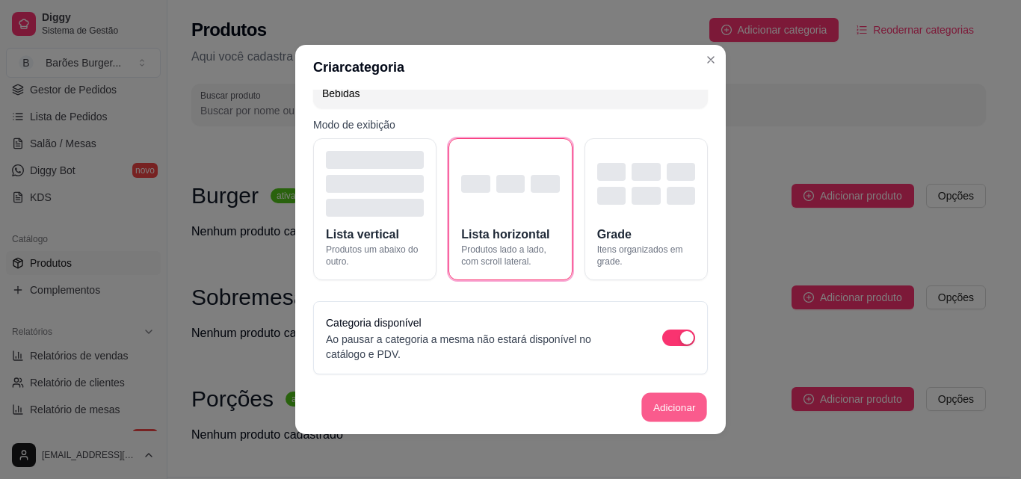
click at [659, 406] on button "Adicionar" at bounding box center [674, 407] width 66 height 29
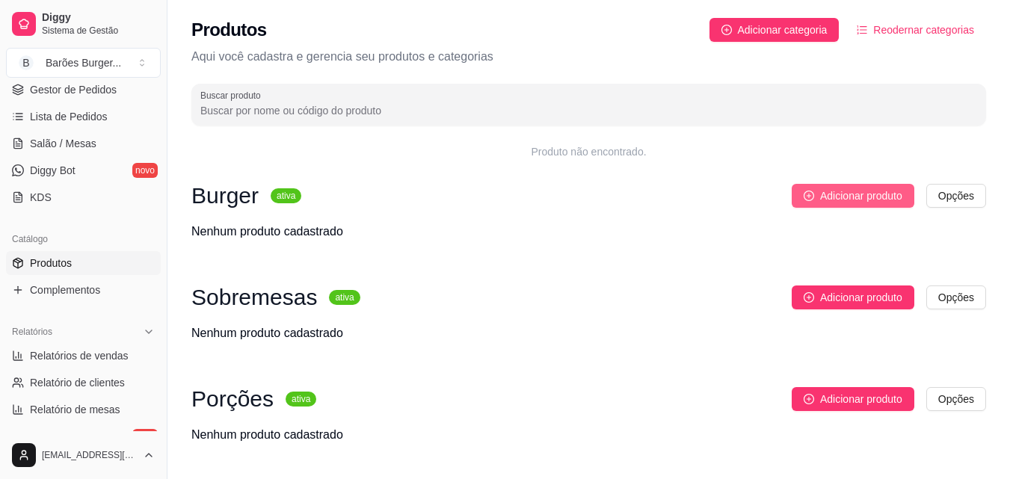
click at [868, 188] on span "Adicionar produto" at bounding box center [861, 196] width 82 height 16
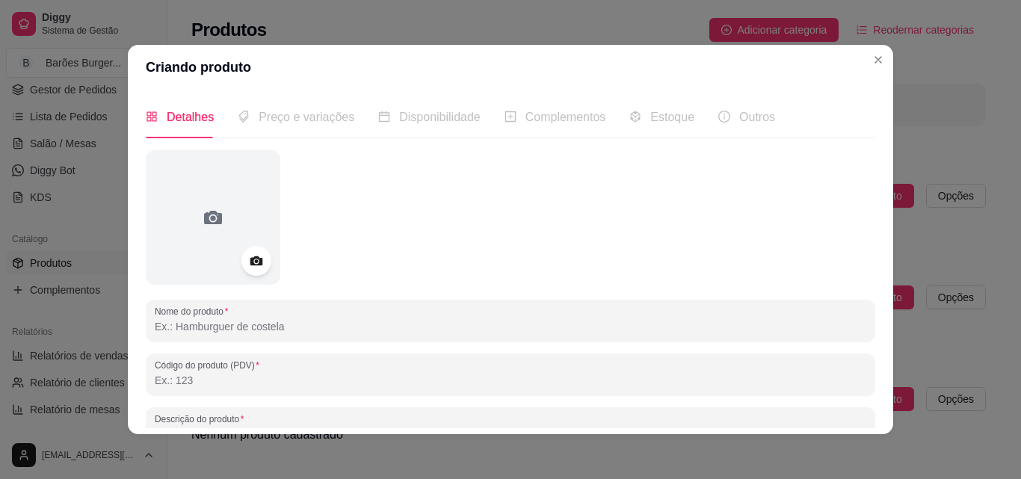
click at [359, 264] on div at bounding box center [510, 217] width 729 height 135
click at [211, 325] on input "Nome do produto" at bounding box center [510, 326] width 711 height 15
click at [196, 388] on input "Código do produto (PDV)" at bounding box center [510, 380] width 711 height 15
click at [181, 327] on input "Burger Simples" at bounding box center [510, 326] width 711 height 15
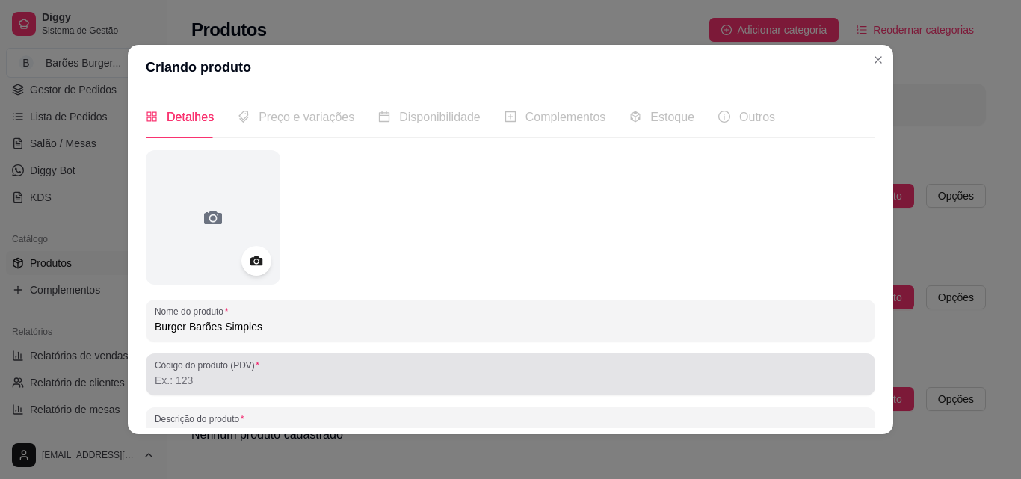
type input "Burger Barões Simples"
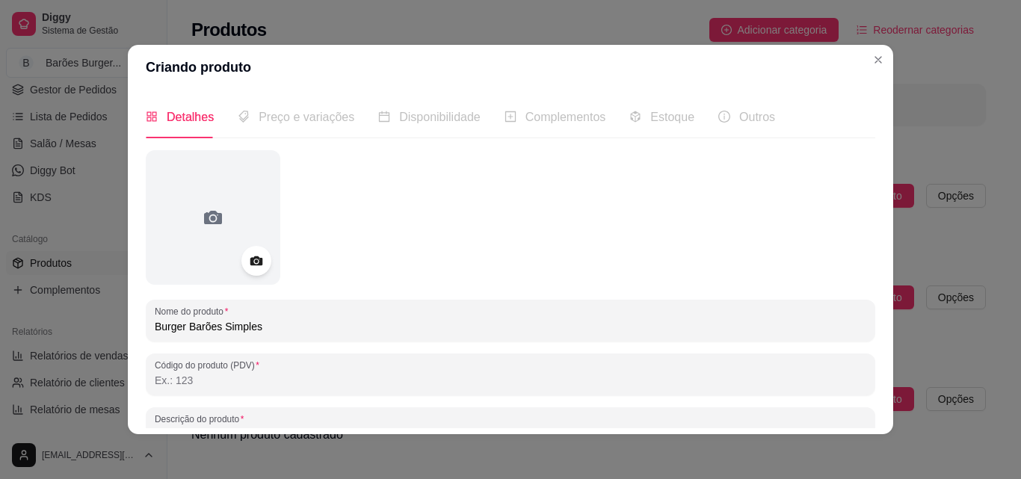
click at [170, 383] on input "Código do produto (PDV)" at bounding box center [510, 380] width 711 height 15
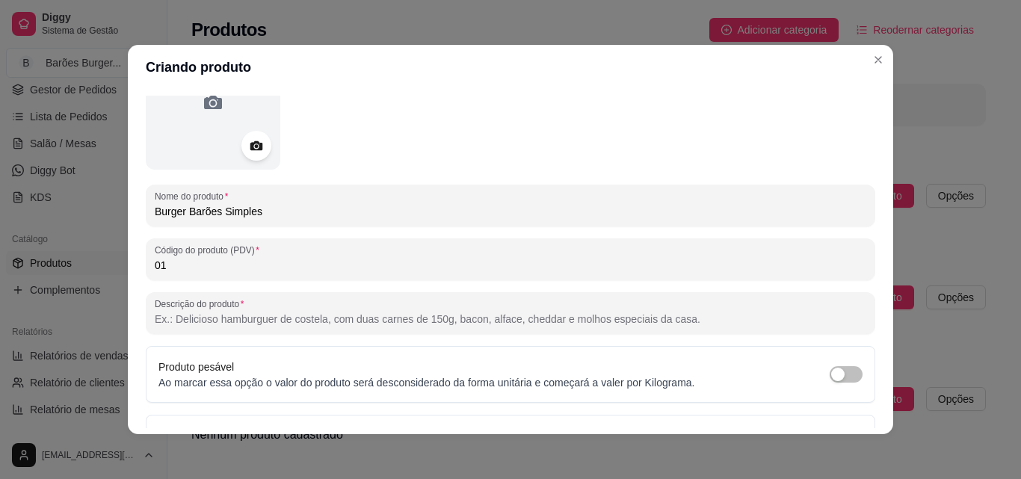
scroll to position [129, 0]
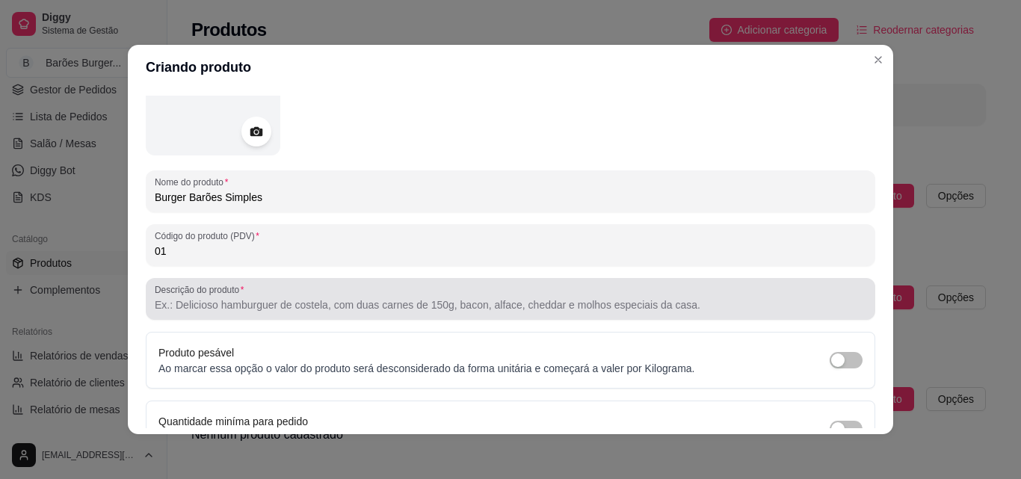
type input "01"
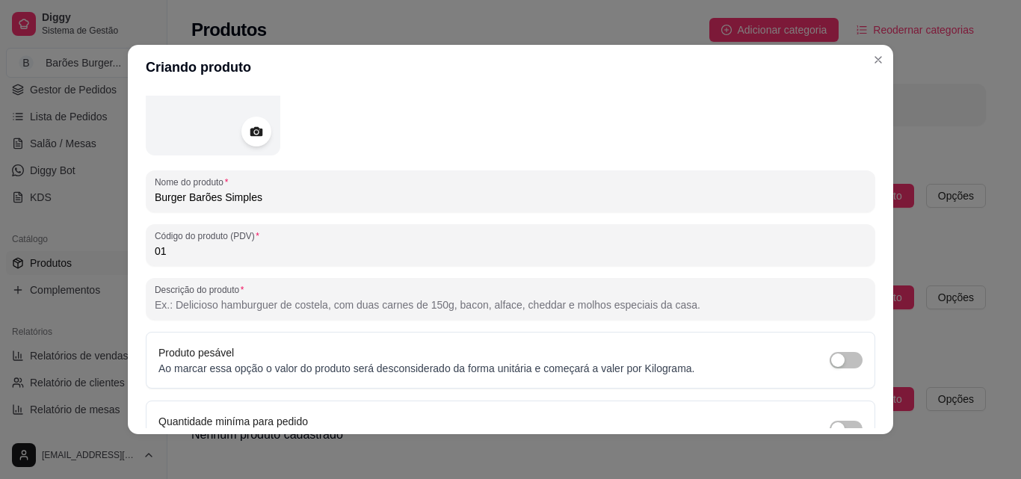
click at [201, 306] on input "Descrição do produto" at bounding box center [510, 304] width 711 height 15
click at [173, 304] on input "Descrição do produto" at bounding box center [510, 304] width 711 height 15
click at [169, 304] on input "Descrição do produto" at bounding box center [510, 304] width 711 height 15
click at [350, 306] on input "Descrição do produto" at bounding box center [510, 304] width 711 height 15
click at [225, 303] on input "Delicioso hamburguer de 100g" at bounding box center [510, 304] width 711 height 15
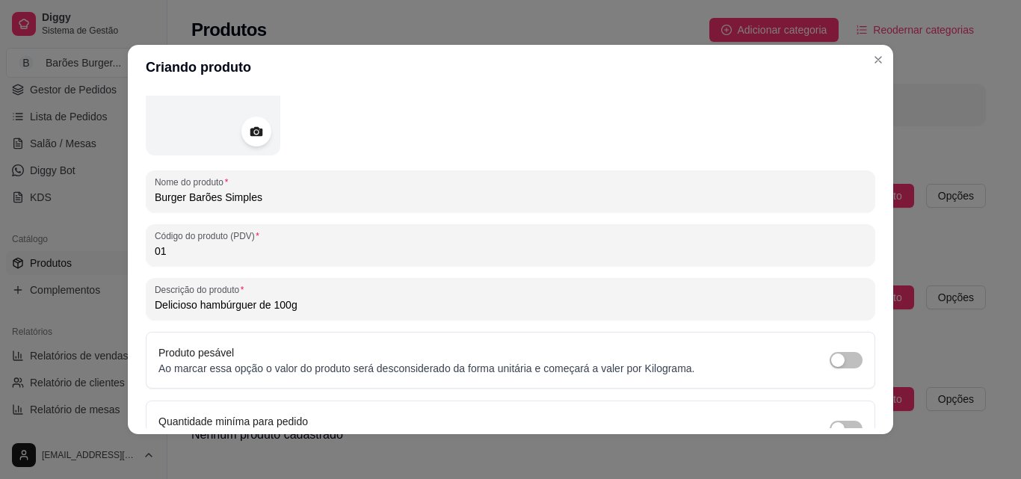
click at [315, 304] on input "Delicioso hambúrguer de 100g" at bounding box center [510, 304] width 711 height 15
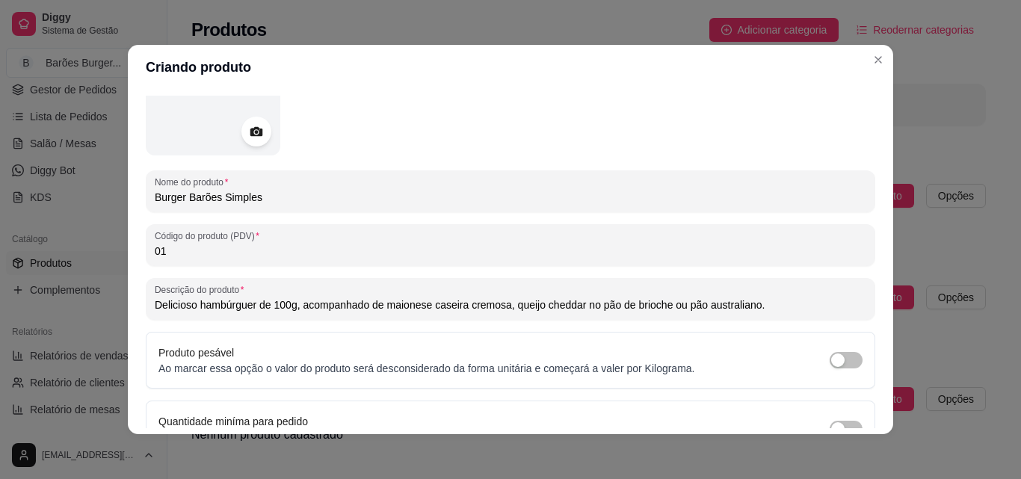
type input "Delicioso hambúrguer de 100g, acompanhado de maionese caseira cremosa, queijo c…"
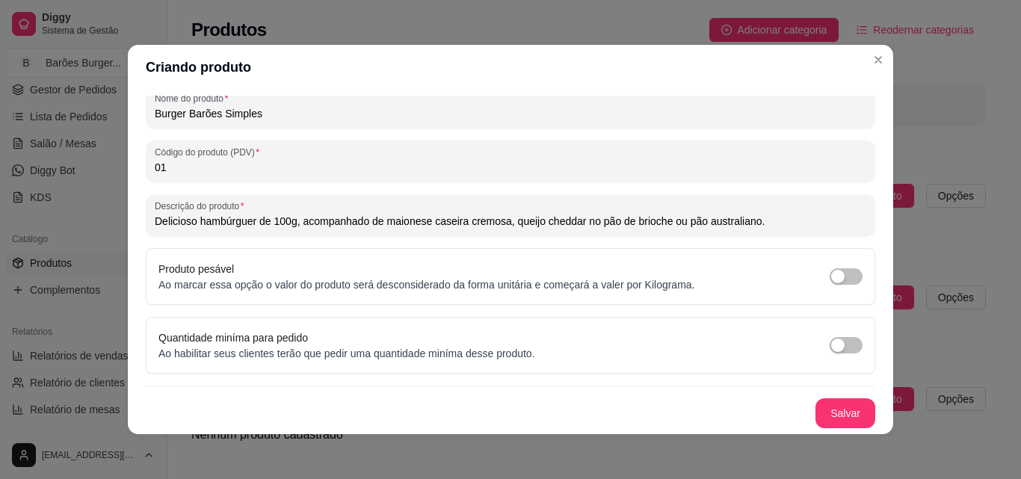
scroll to position [213, 0]
click at [824, 407] on button "Salvar" at bounding box center [845, 413] width 58 height 29
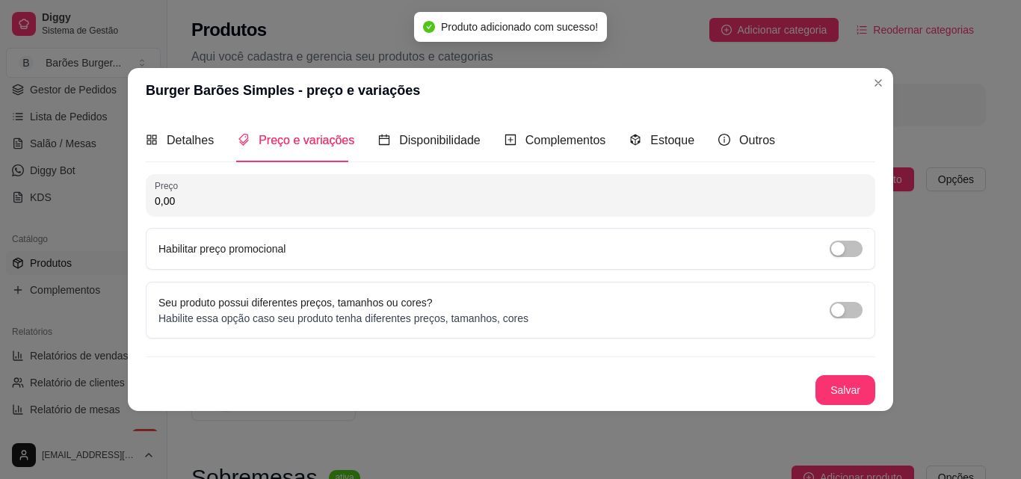
scroll to position [0, 0]
click at [226, 203] on input "0,00" at bounding box center [510, 201] width 711 height 15
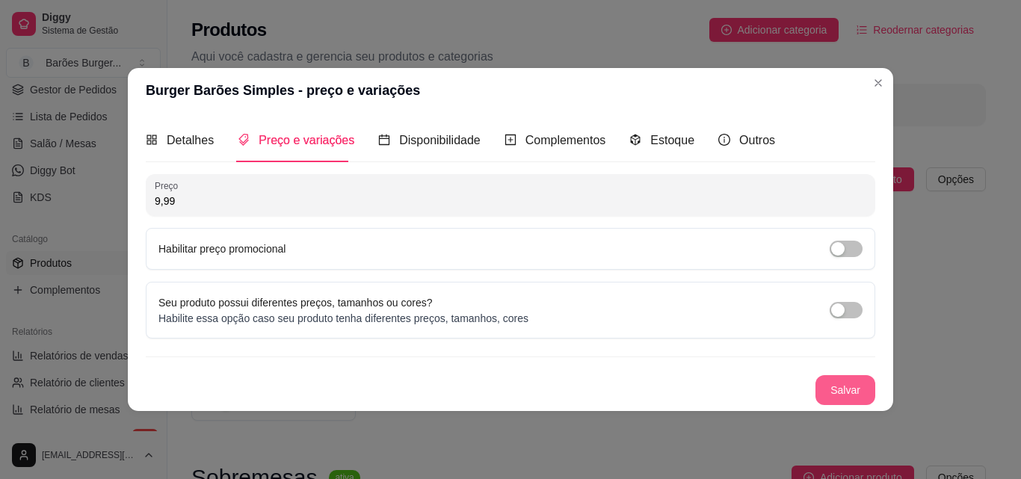
type input "9,99"
click at [845, 386] on button "Salvar" at bounding box center [845, 389] width 58 height 29
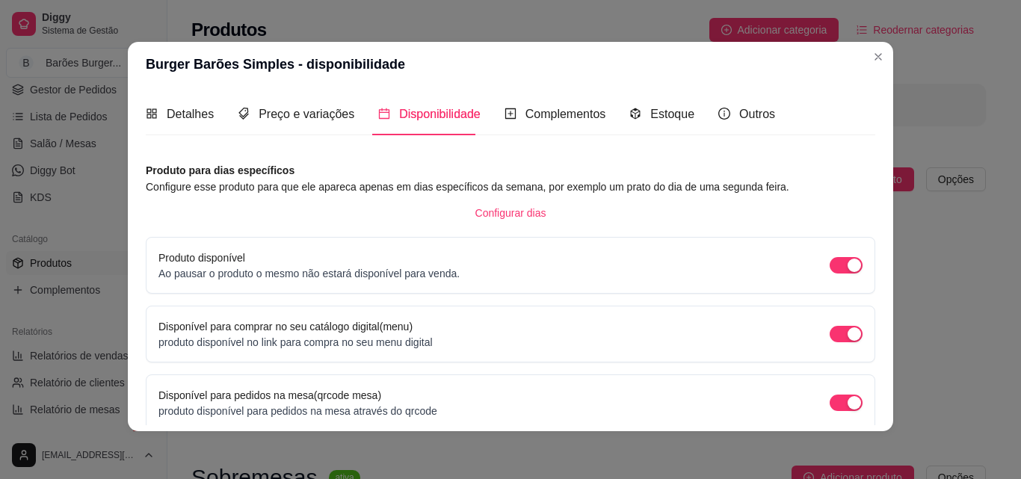
scroll to position [135, 0]
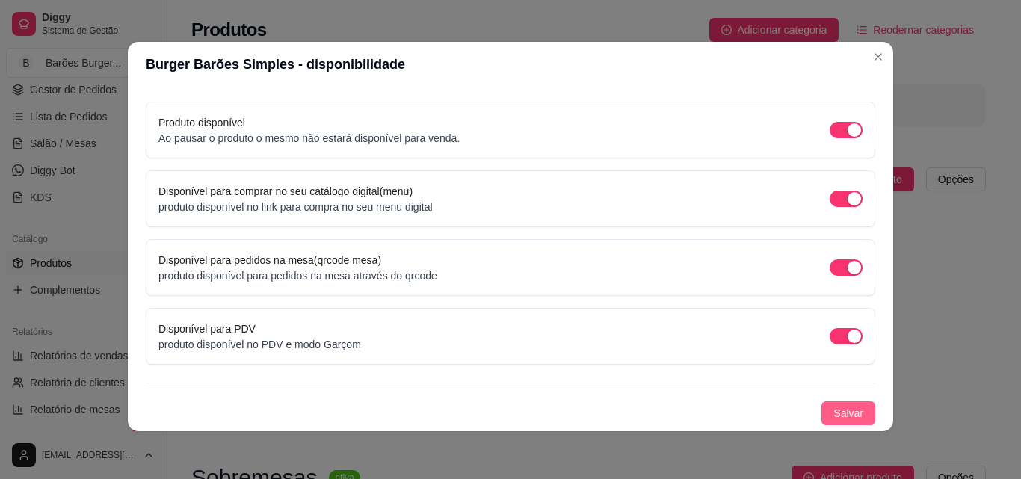
click at [833, 412] on span "Salvar" at bounding box center [848, 413] width 30 height 16
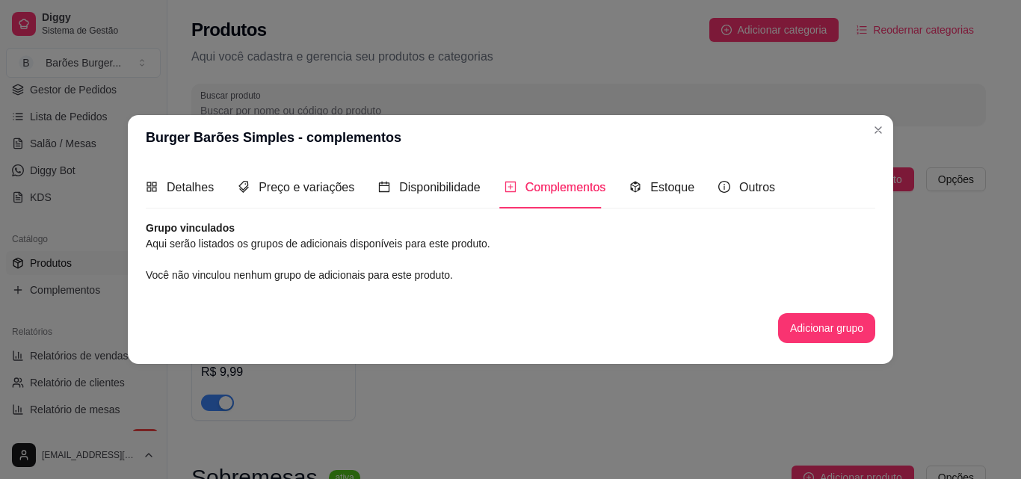
click at [272, 225] on article "Grupo vinculados" at bounding box center [510, 227] width 729 height 15
click at [798, 318] on button "Adicionar grupo" at bounding box center [826, 328] width 94 height 29
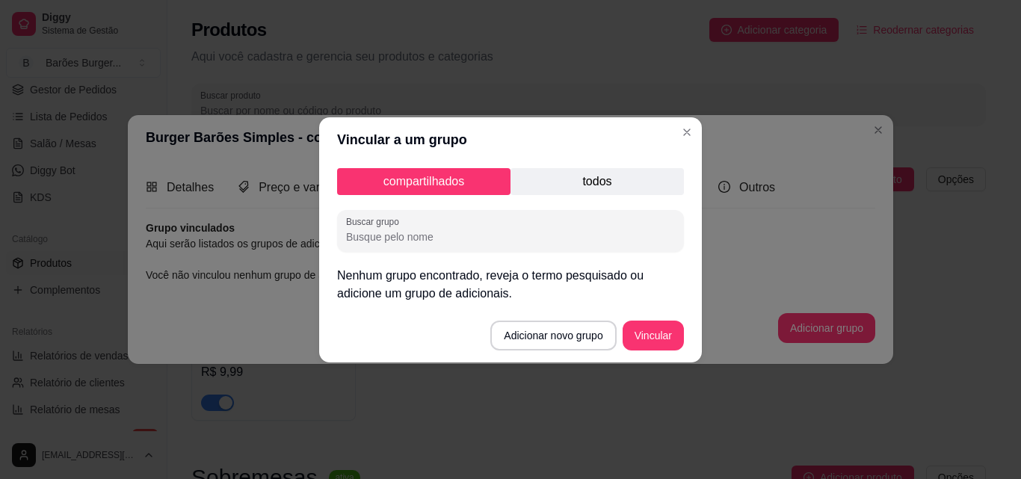
click at [578, 186] on p "todos" at bounding box center [596, 181] width 173 height 27
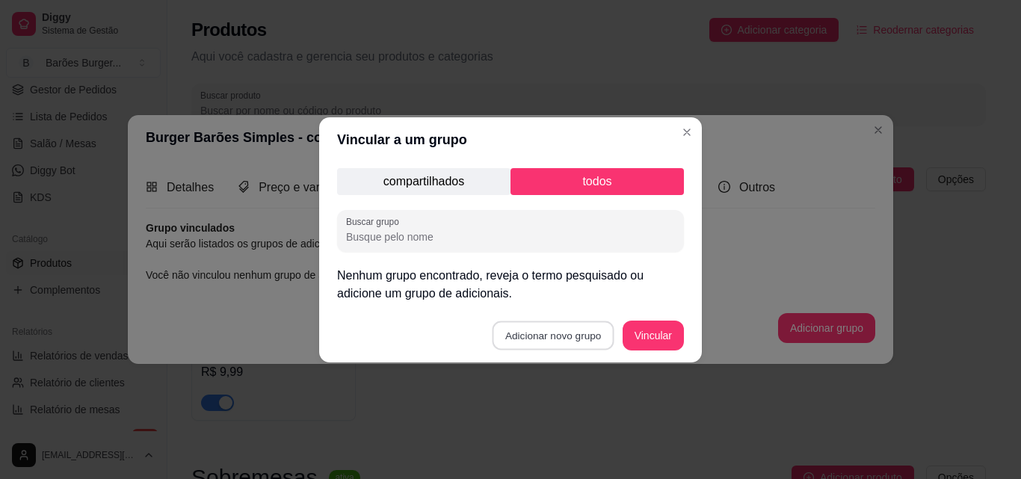
click at [539, 338] on button "Adicionar novo grupo" at bounding box center [553, 335] width 122 height 29
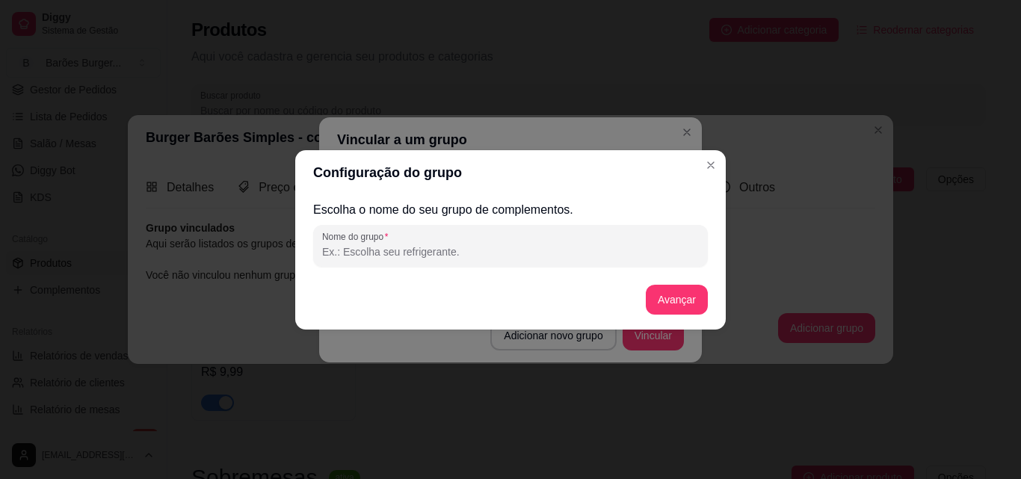
click at [447, 255] on input "Nome do grupo" at bounding box center [510, 251] width 377 height 15
type input "Bacon Frito"
click at [670, 299] on button "Avançar" at bounding box center [676, 299] width 61 height 29
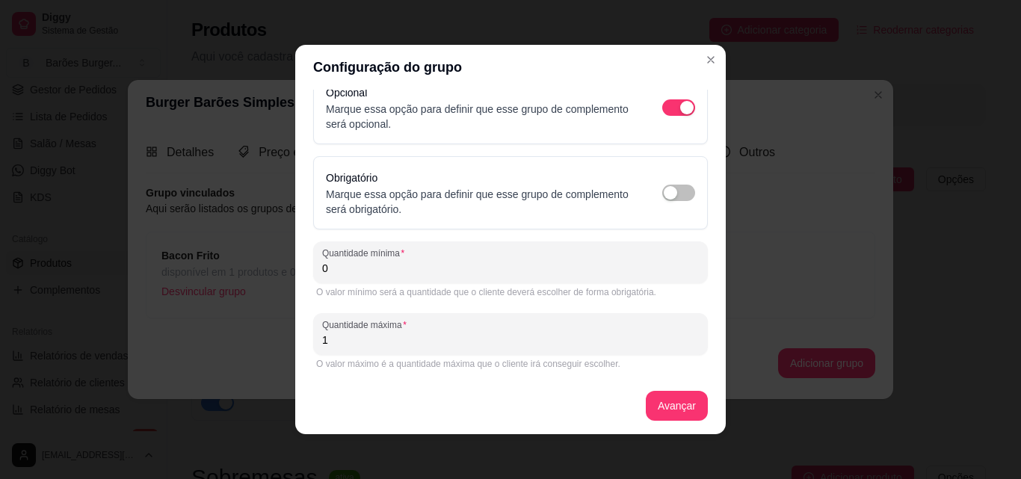
scroll to position [26, 0]
click at [327, 268] on input "0" at bounding box center [510, 266] width 377 height 15
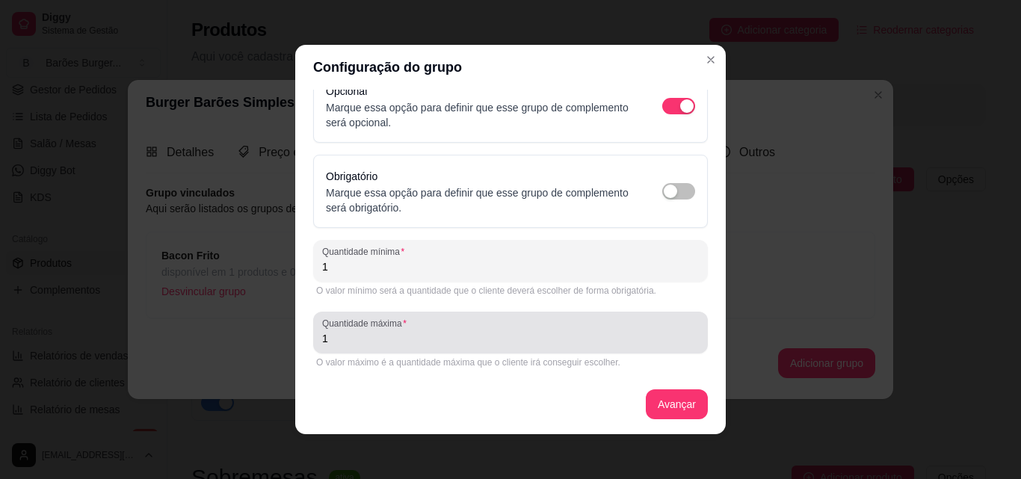
type input "1"
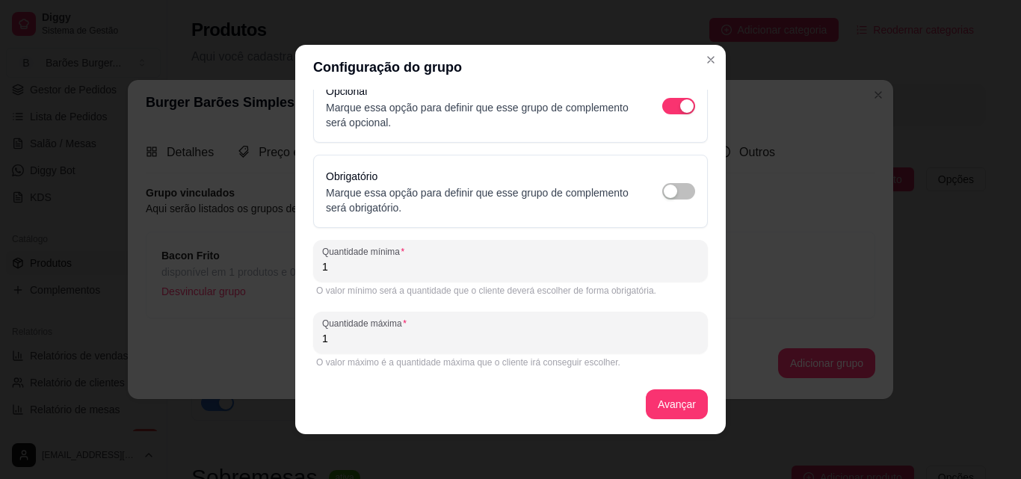
click at [329, 338] on input "1" at bounding box center [510, 338] width 377 height 15
type input "5"
click at [658, 404] on button "Avançar" at bounding box center [676, 404] width 61 height 29
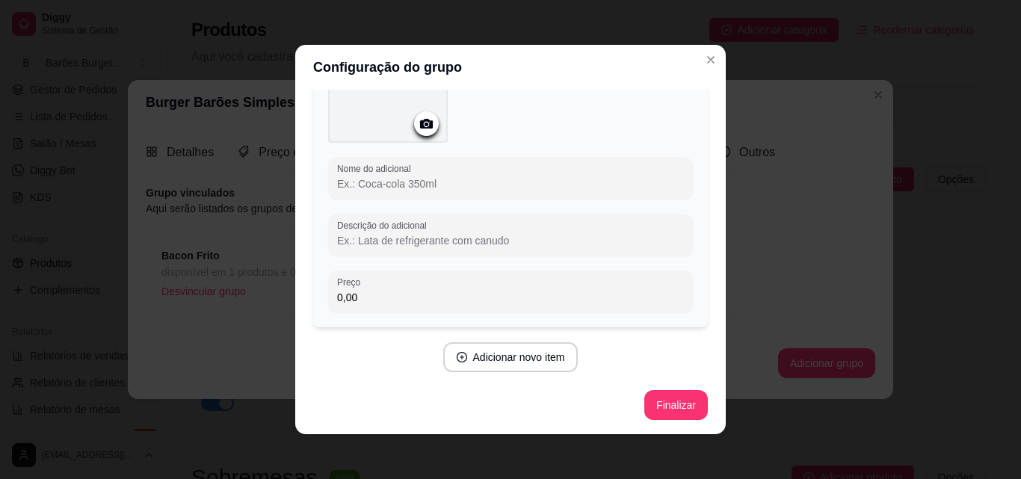
scroll to position [3, 0]
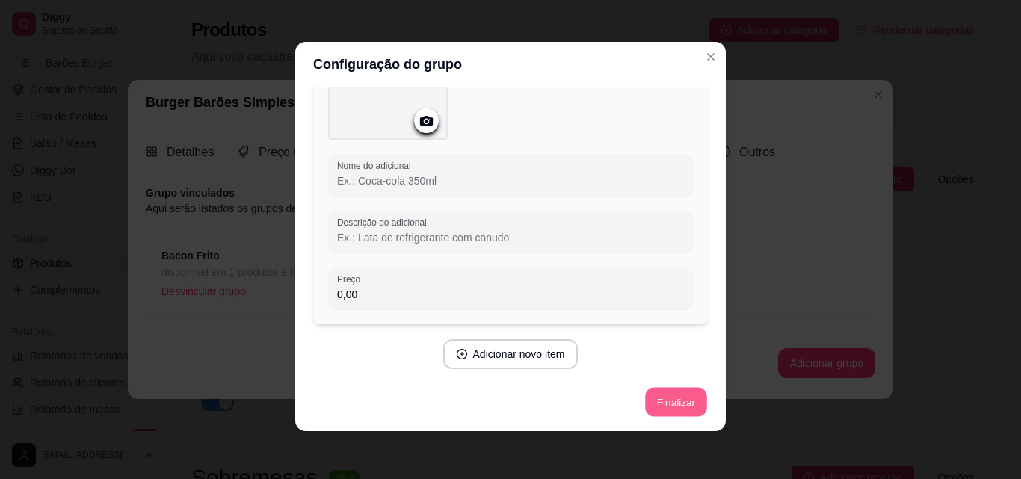
click at [664, 392] on button "Finalizar" at bounding box center [675, 402] width 61 height 29
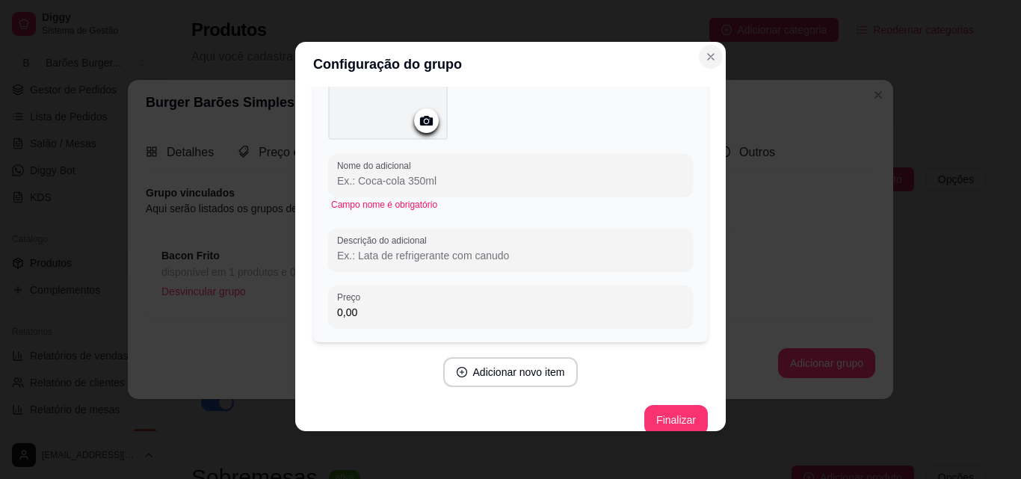
click at [705, 54] on icon "Close" at bounding box center [711, 57] width 12 height 12
click at [658, 418] on button "Finalizar" at bounding box center [675, 420] width 61 height 29
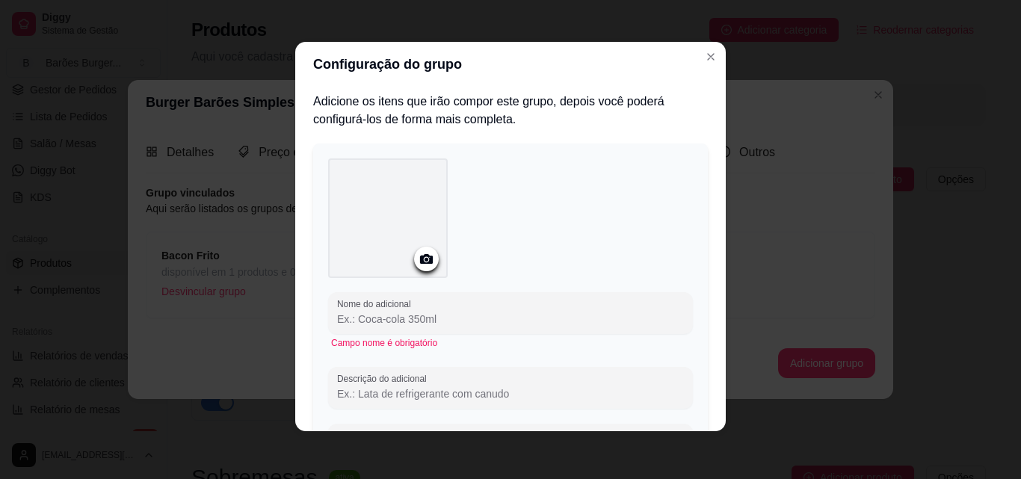
scroll to position [0, 0]
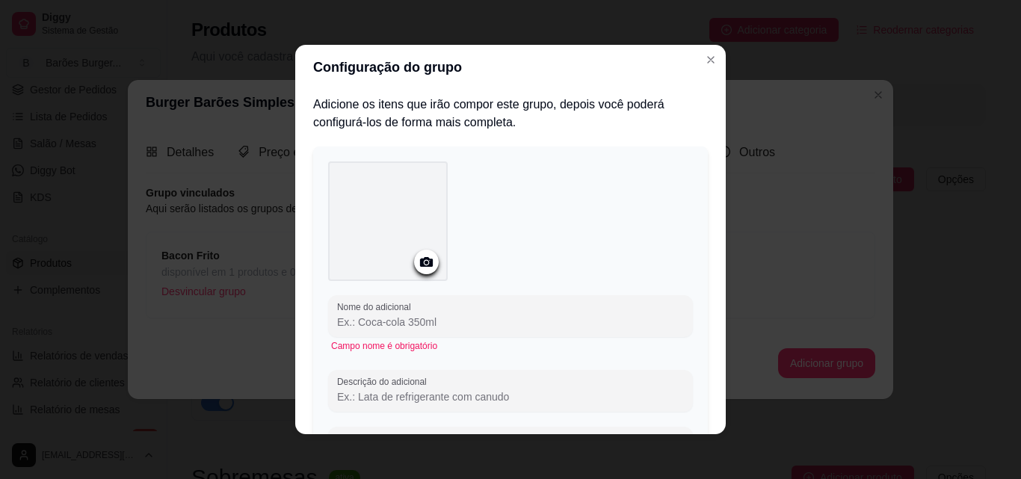
click at [254, 270] on div "Configuração do grupo Adicione os itens que irão compor este grupo, depois você…" at bounding box center [510, 239] width 1021 height 479
